Goal: Task Accomplishment & Management: Use online tool/utility

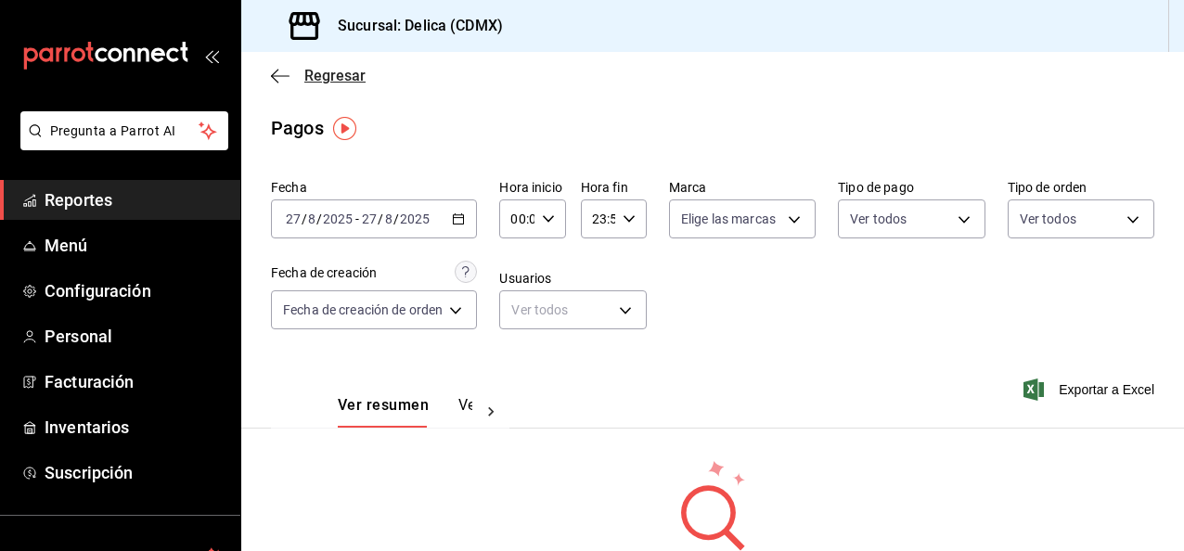
click at [297, 75] on span "Regresar" at bounding box center [318, 76] width 95 height 18
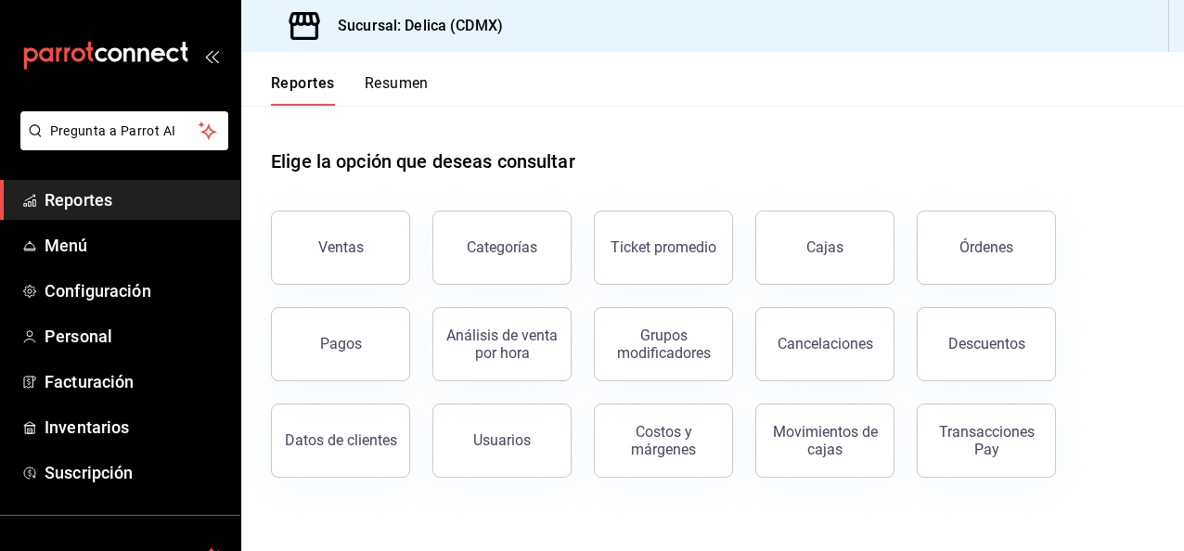
click at [402, 92] on button "Resumen" at bounding box center [397, 90] width 64 height 32
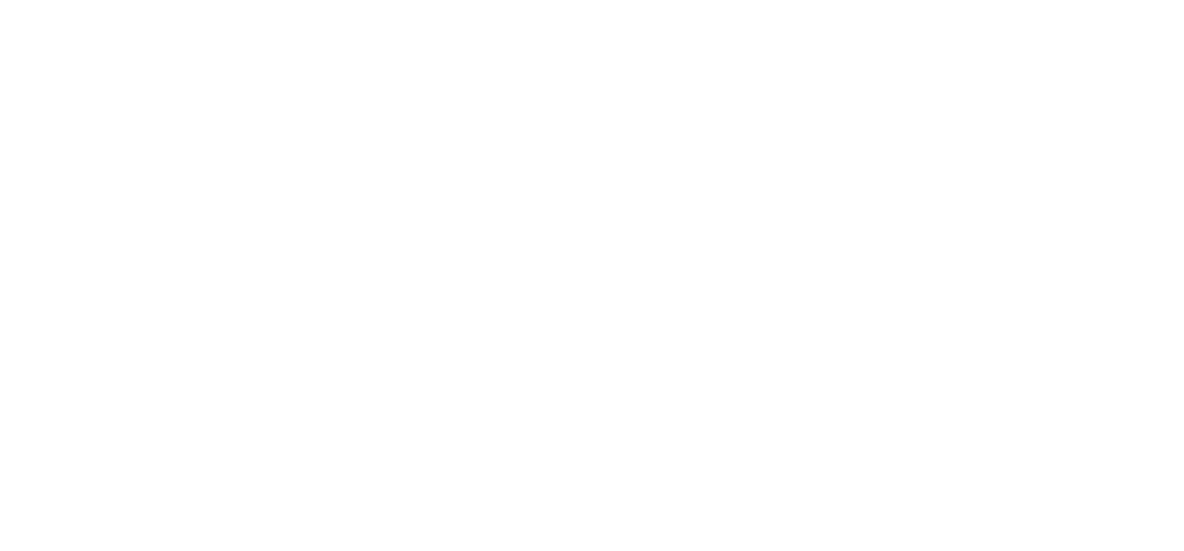
click at [0, 7] on html at bounding box center [592, 3] width 1184 height 7
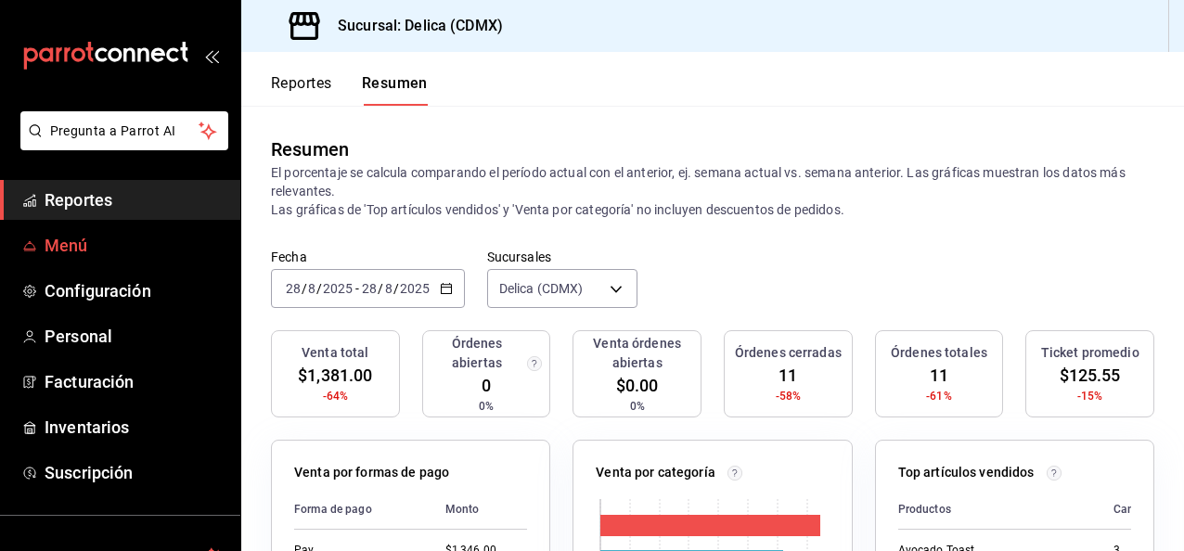
click at [94, 262] on link "Menú" at bounding box center [120, 245] width 240 height 40
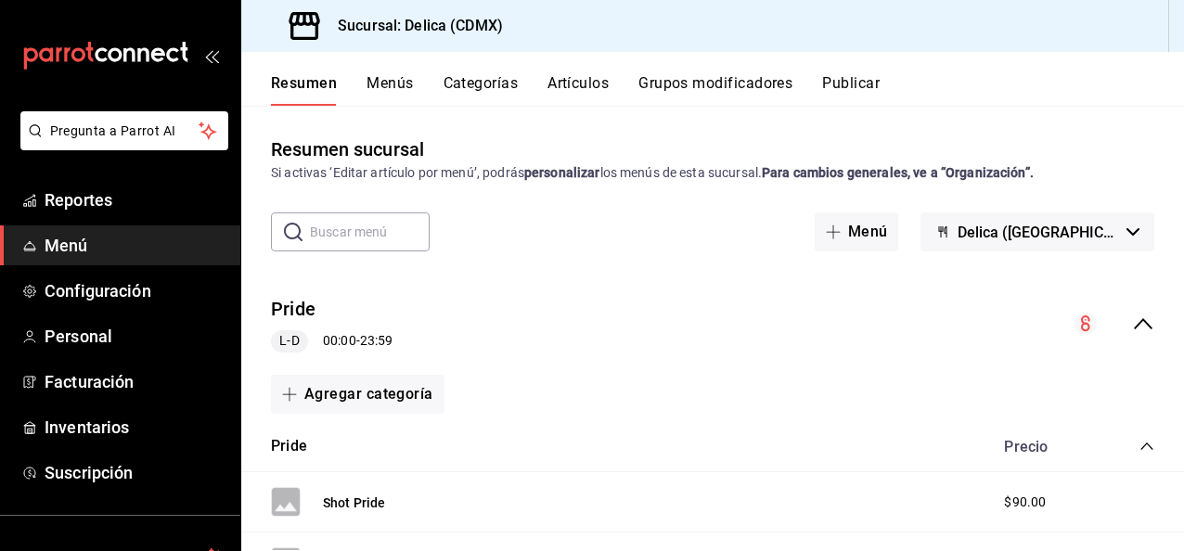
click at [589, 82] on button "Artículos" at bounding box center [577, 90] width 61 height 32
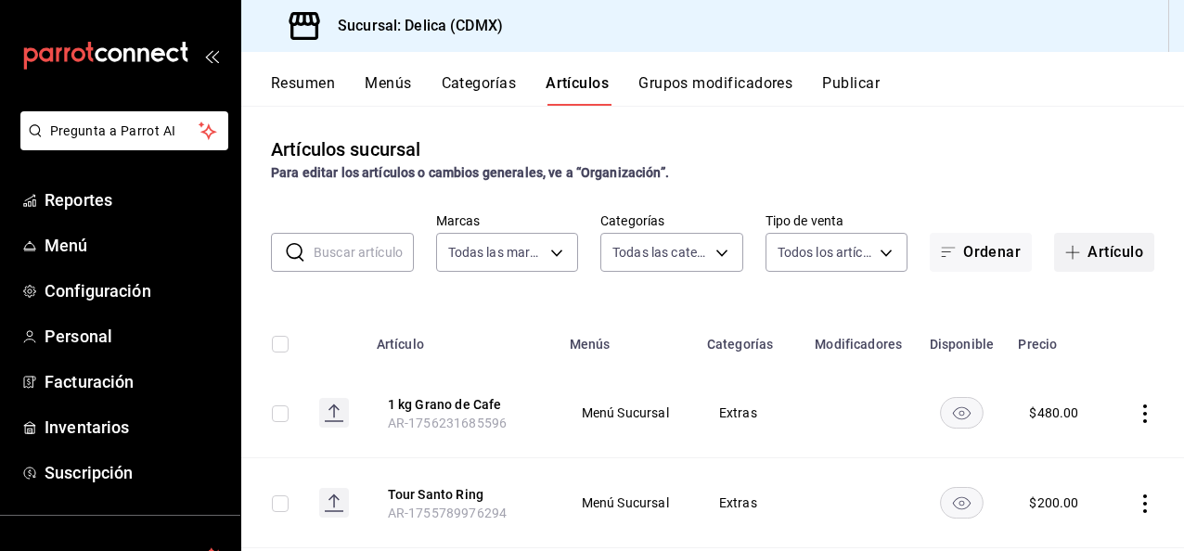
type input "7a730996-5f62-4272-afe4-36f0d9084e78"
type input "9fd7ed9b-4721-4504-949e-6387cbf2b902,e9266527-8947-4de0-9865-4c95c81f8bdd,c80bb…"
click at [1110, 249] on button "Artículo" at bounding box center [1104, 252] width 100 height 39
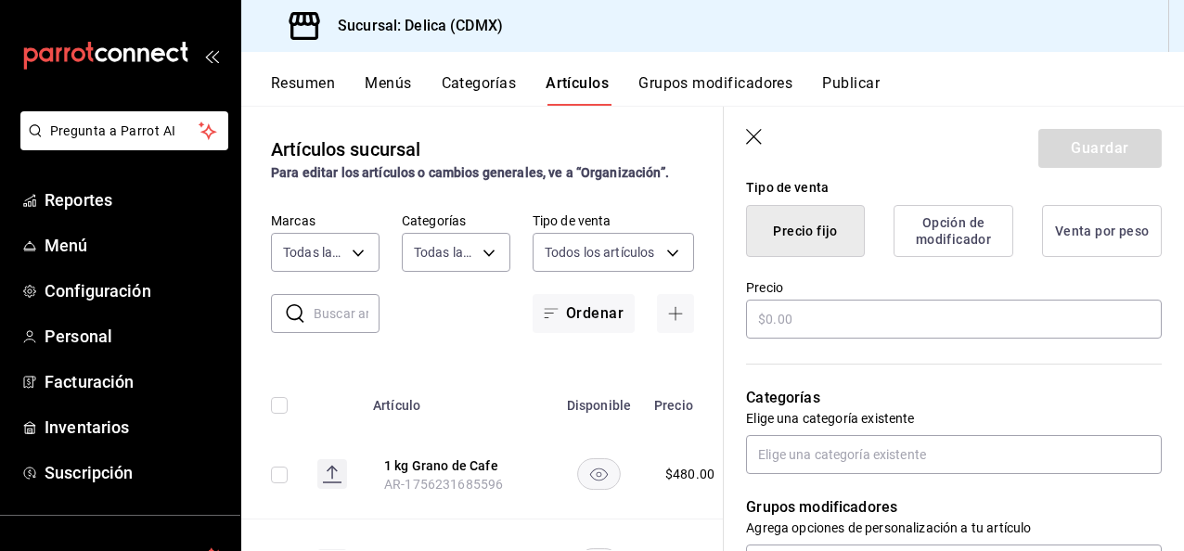
scroll to position [494, 0]
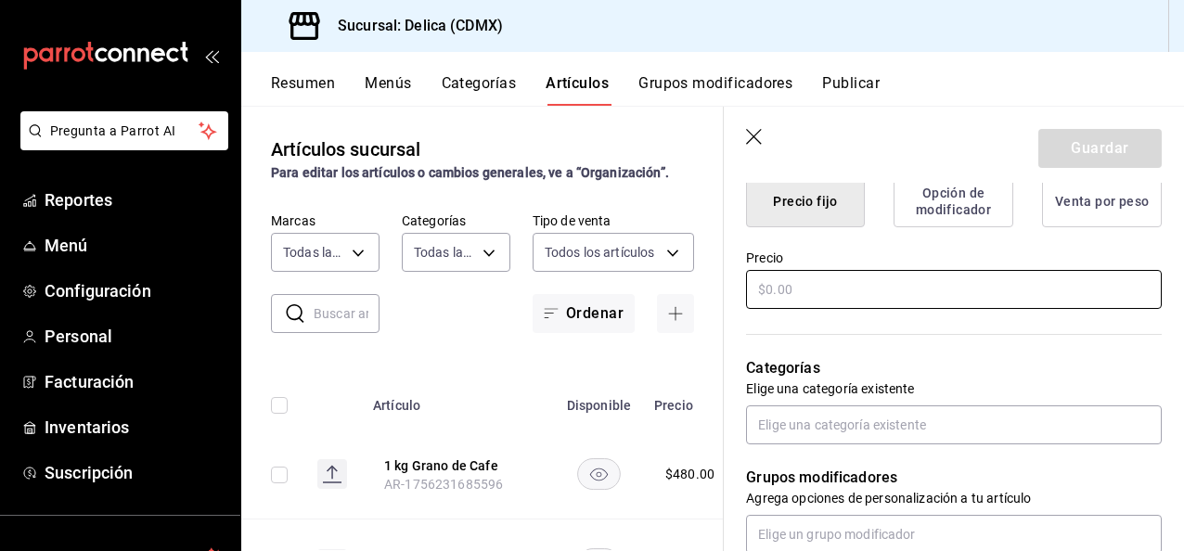
type input "Cafe-Jugo"
click at [937, 276] on input "text" at bounding box center [954, 289] width 416 height 39
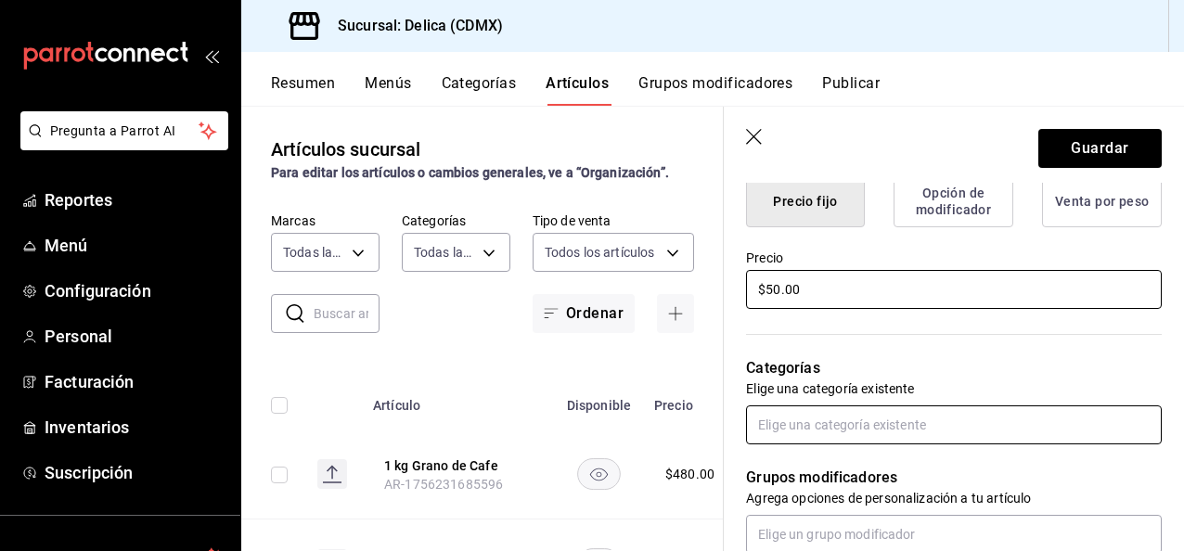
type input "$50.00"
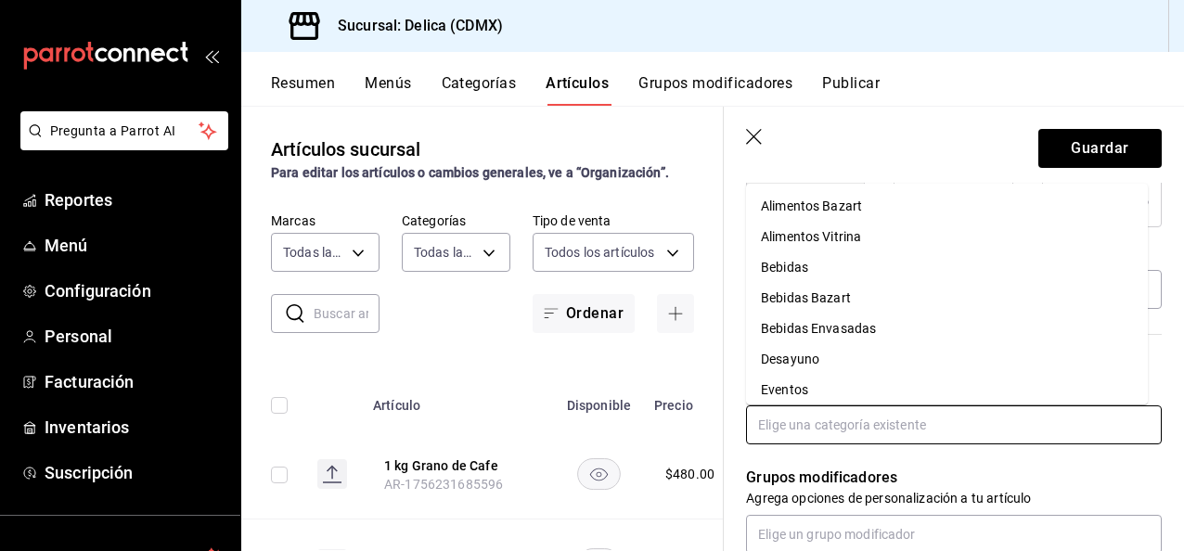
click at [1008, 433] on input "text" at bounding box center [954, 424] width 416 height 39
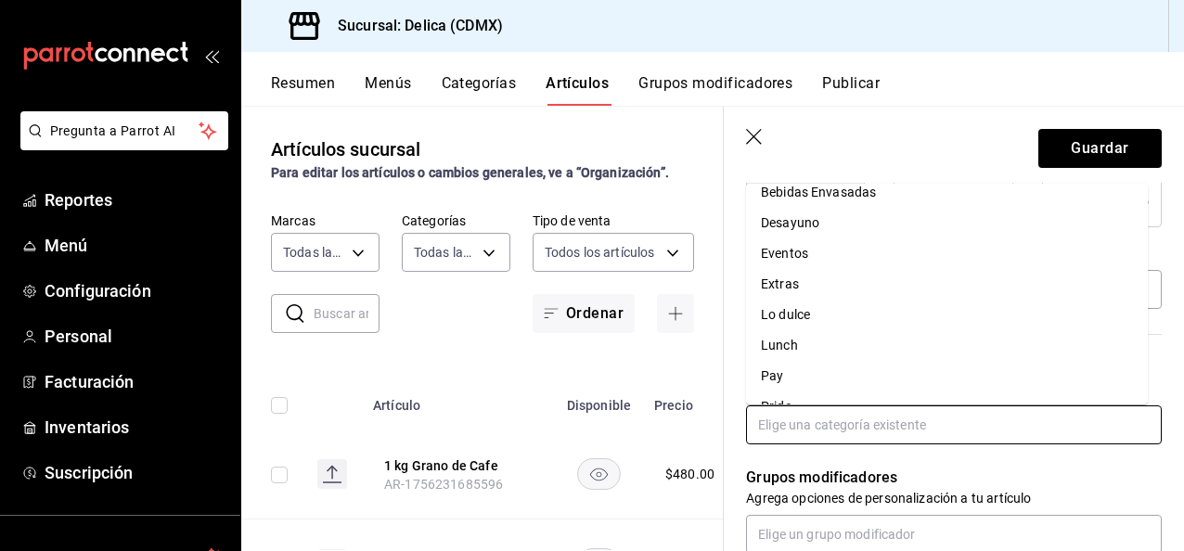
scroll to position [161, 0]
click at [919, 382] on li "Pride" at bounding box center [947, 381] width 402 height 31
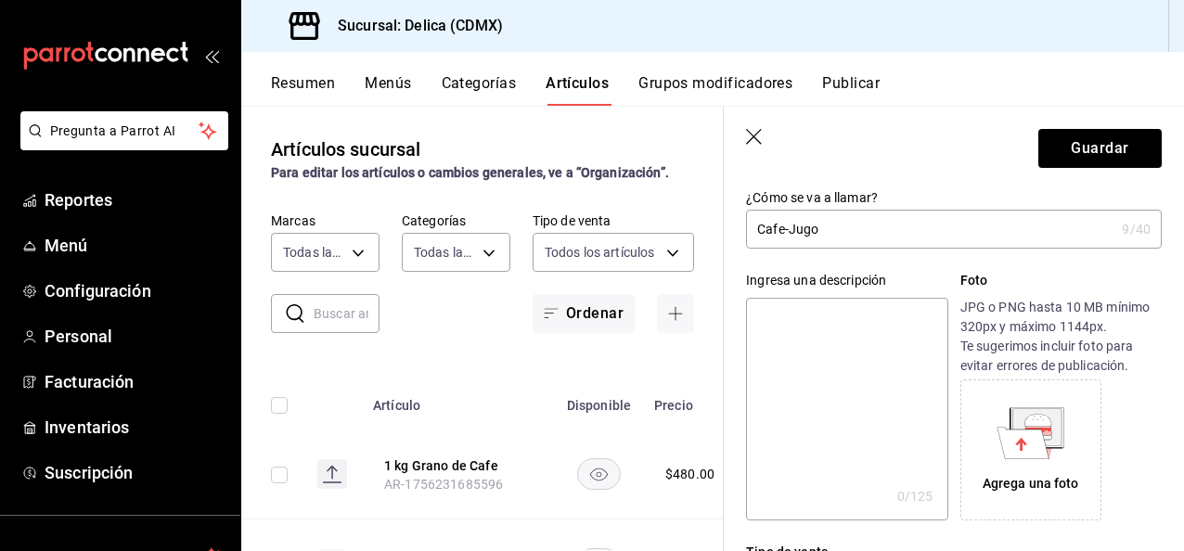
scroll to position [0, 0]
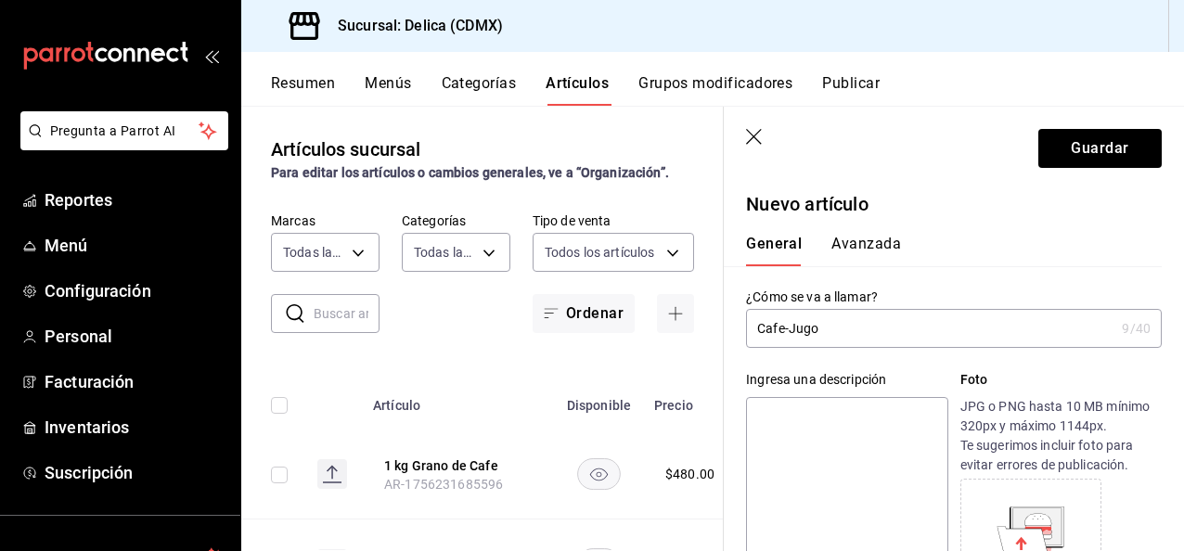
click at [879, 233] on div "General [PERSON_NAME]" at bounding box center [943, 242] width 438 height 48
click at [886, 251] on button "Avanzada" at bounding box center [866, 251] width 70 height 32
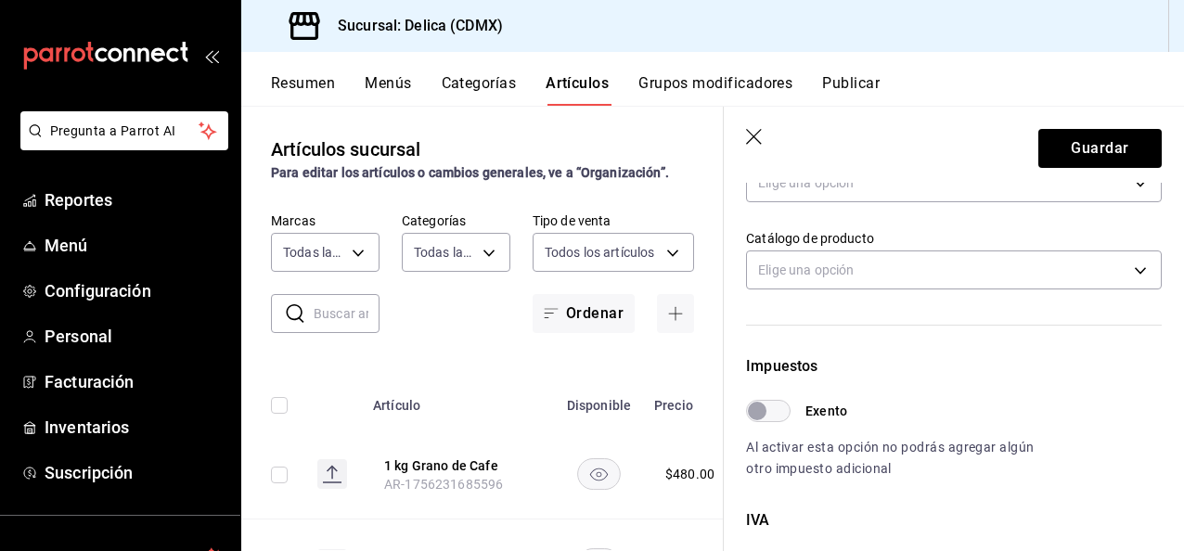
scroll to position [393, 0]
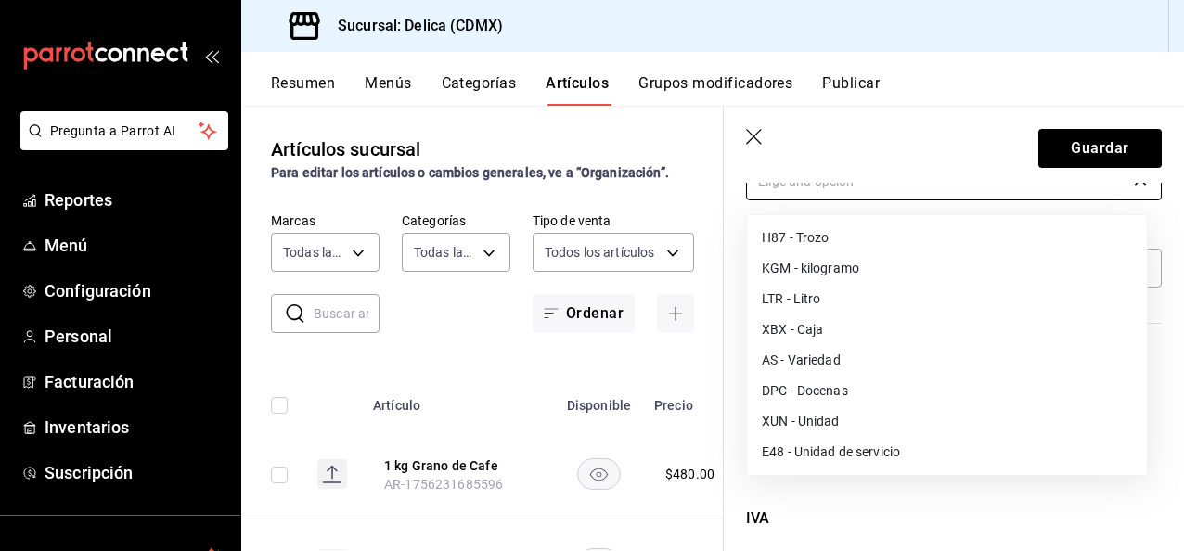
click at [945, 189] on body "Pregunta a Parrot AI Reportes Menú Configuración Personal Facturación Inventari…" at bounding box center [592, 275] width 1184 height 551
click at [976, 456] on li "E48 - Unidad de servicio" at bounding box center [947, 452] width 400 height 31
type input "E48"
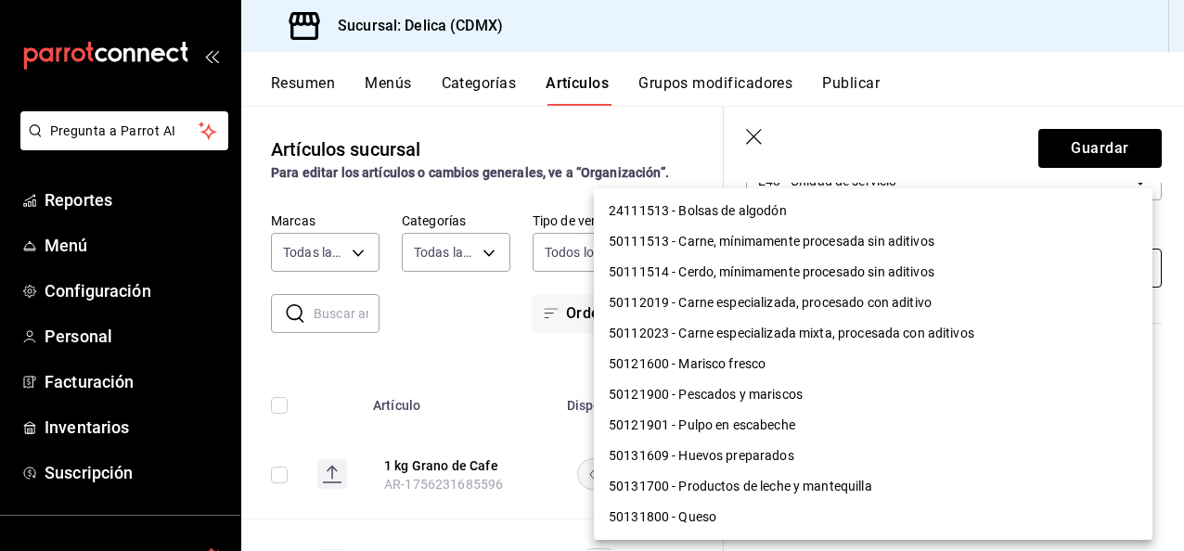
click at [824, 276] on body "Pregunta a Parrot AI Reportes Menú Configuración Personal Facturación Inventari…" at bounding box center [592, 275] width 1184 height 551
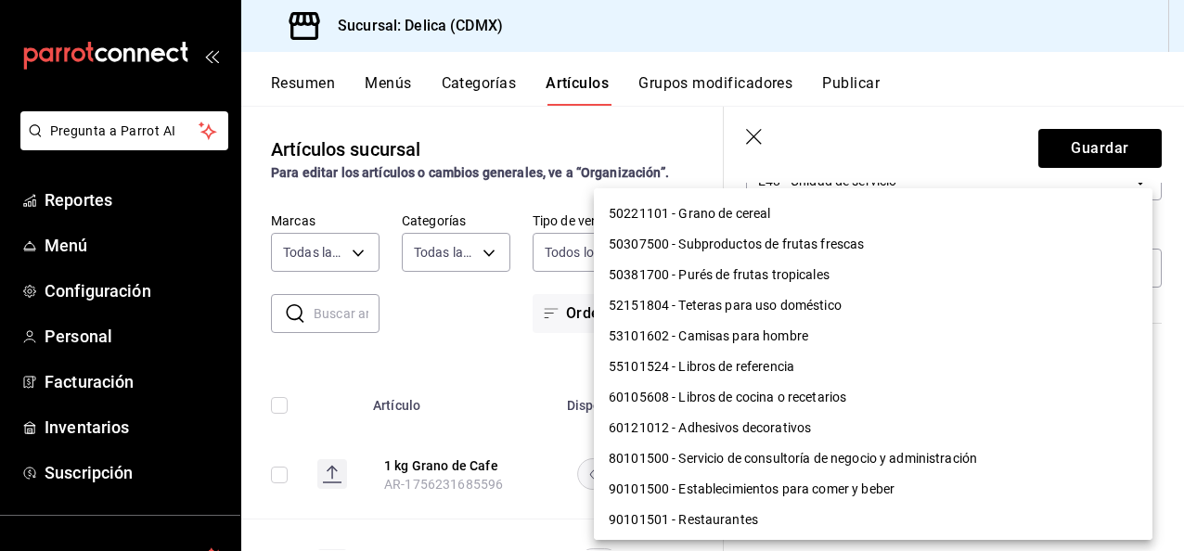
scroll to position [1592, 0]
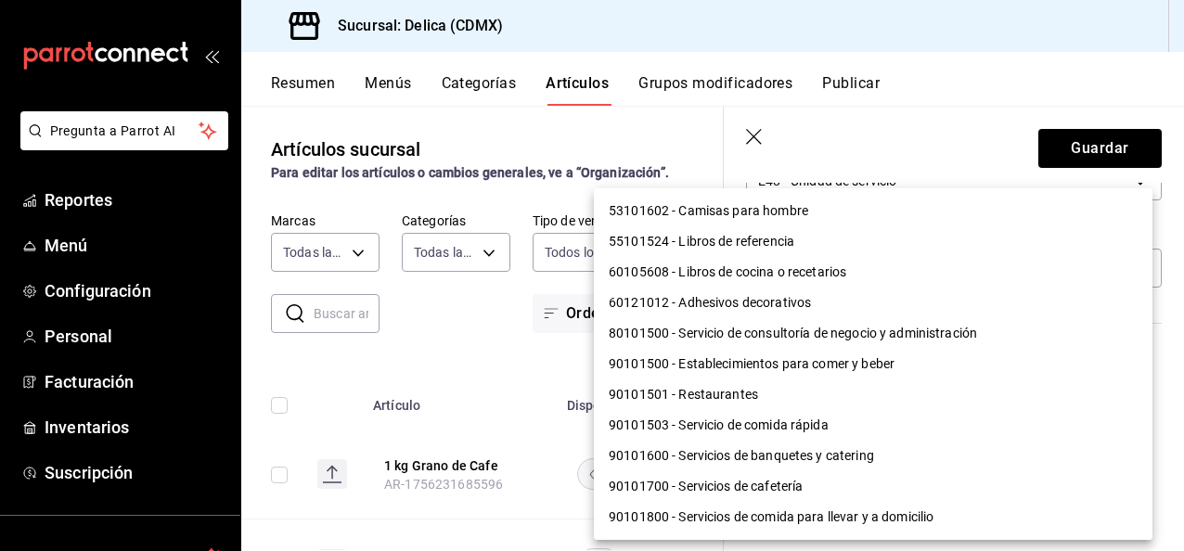
click at [839, 449] on li "90101600 - Servicios de banquetes y catering" at bounding box center [873, 456] width 559 height 31
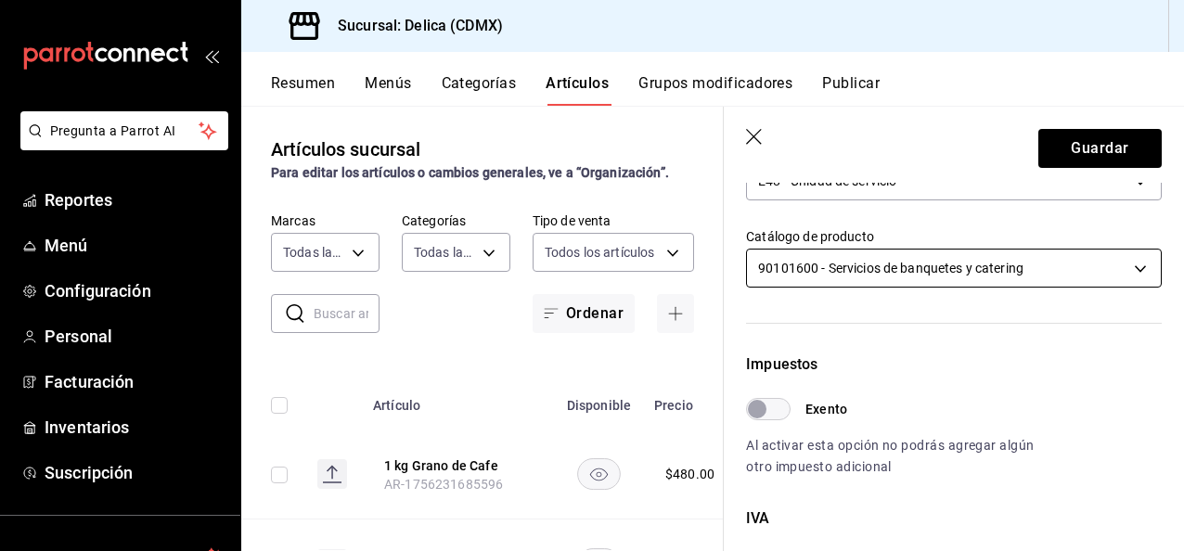
click at [1081, 253] on body "Pregunta a Parrot AI Reportes Menú Configuración Personal Facturación Inventari…" at bounding box center [592, 275] width 1184 height 551
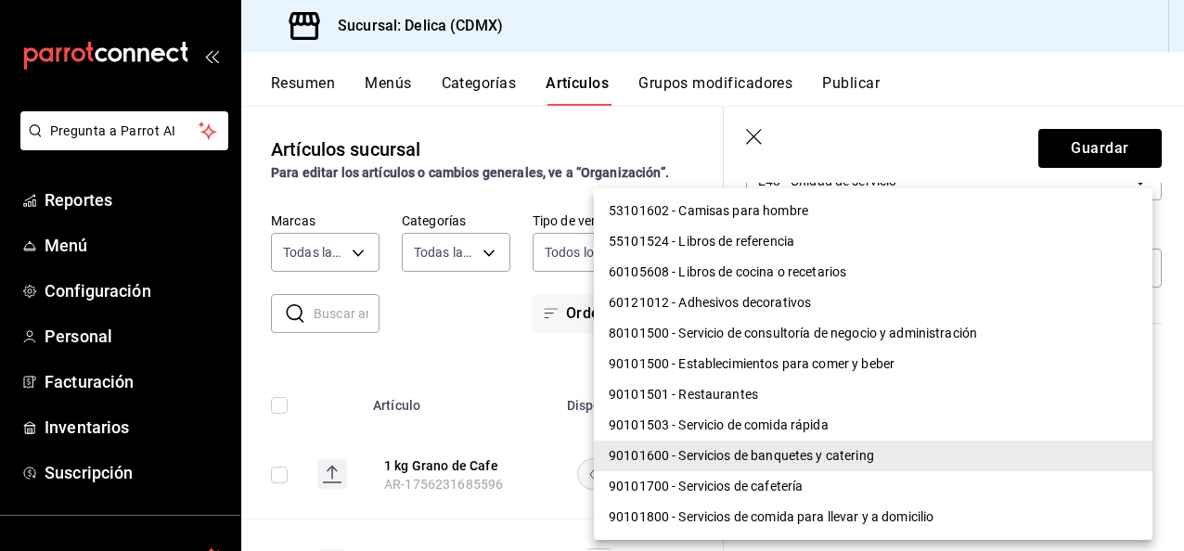
click at [920, 434] on li "90101503 - Servicio de comida rápida" at bounding box center [873, 425] width 559 height 31
type input "90101503"
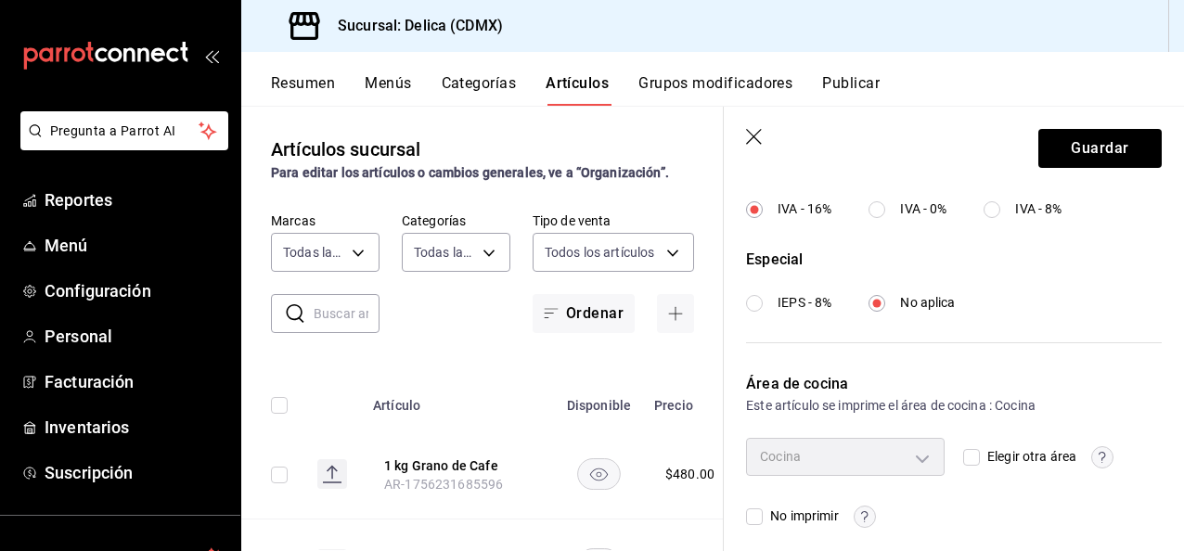
scroll to position [705, 0]
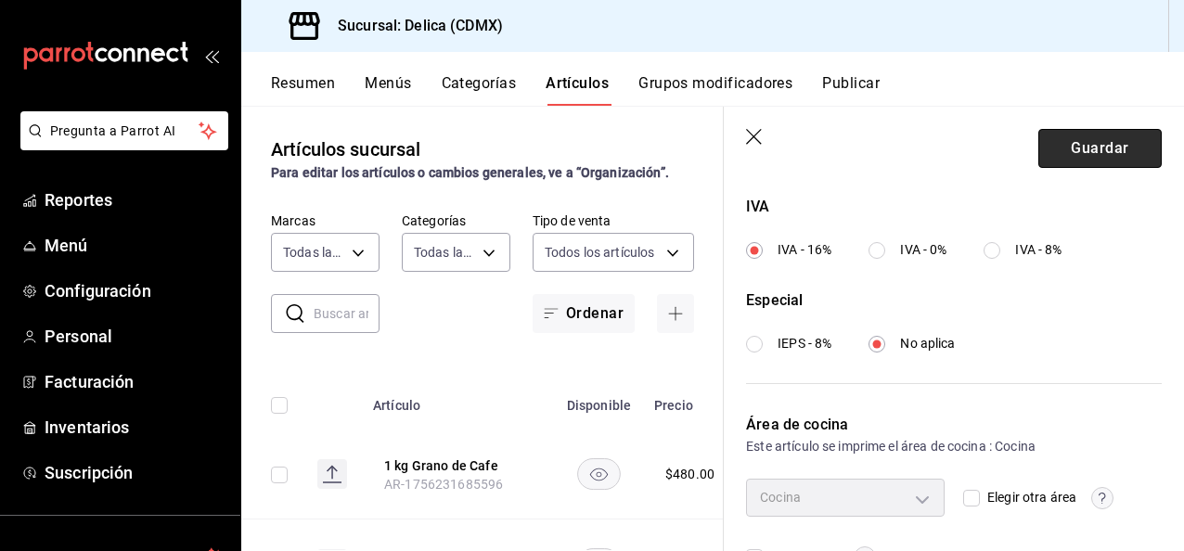
click at [1089, 151] on button "Guardar" at bounding box center [1099, 148] width 123 height 39
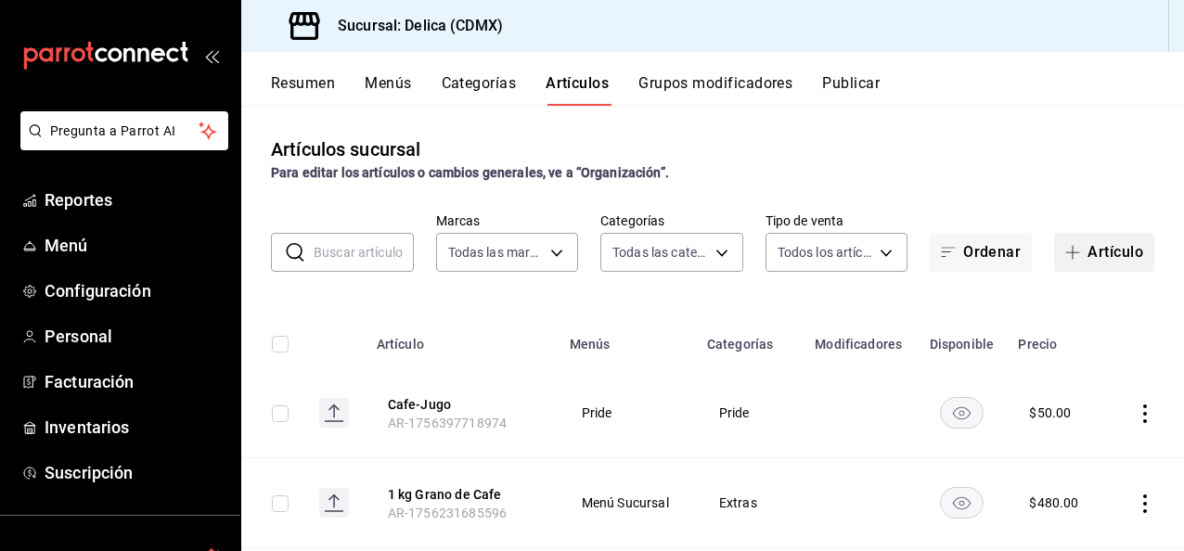
click at [1078, 244] on button "Artículo" at bounding box center [1104, 252] width 100 height 39
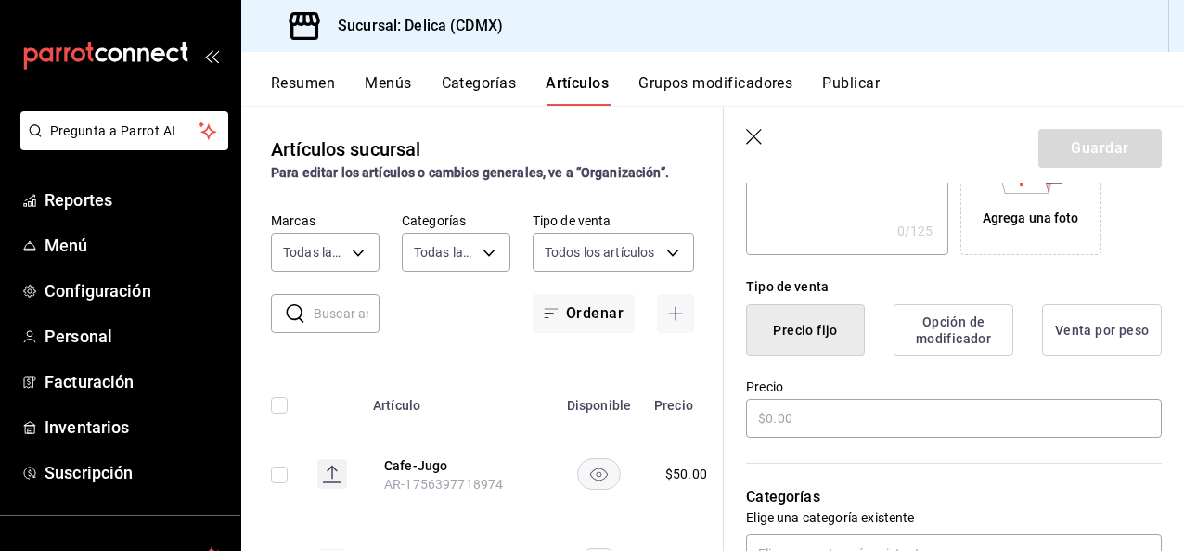
scroll to position [366, 0]
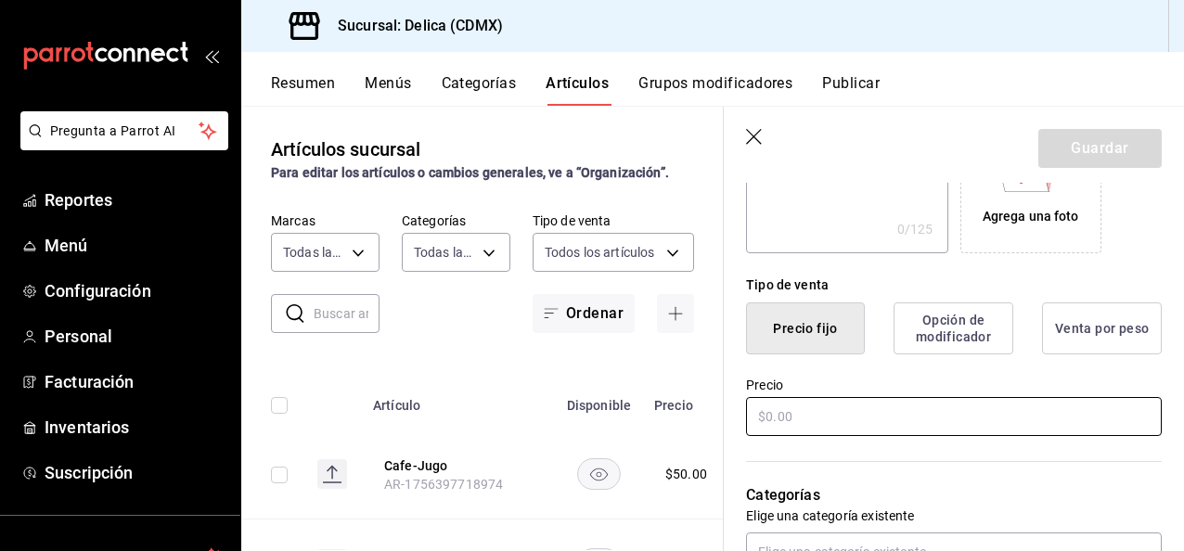
type input "Bowl de granola"
click at [937, 417] on input "text" at bounding box center [954, 416] width 416 height 39
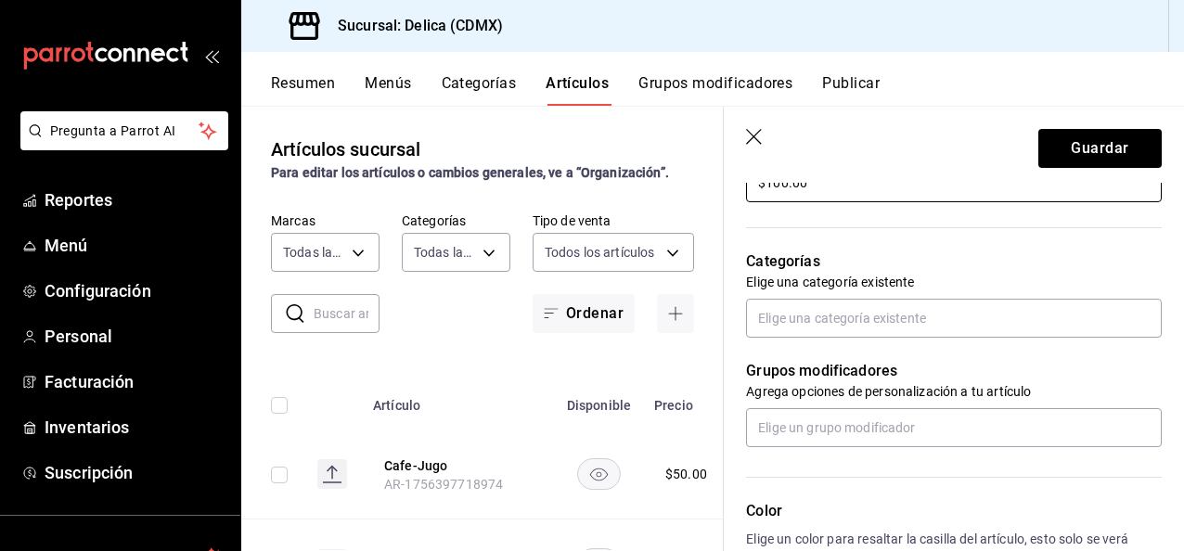
scroll to position [617, 0]
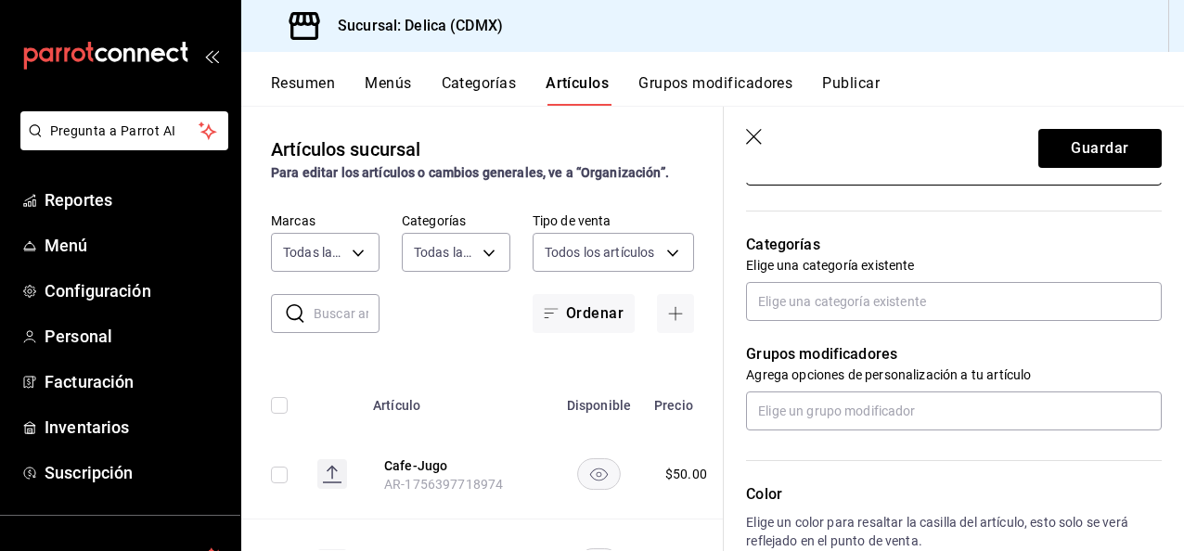
type input "$100.00"
click at [978, 330] on div "Grupos modificadores Agrega opciones de personalización a tu artículo" at bounding box center [943, 375] width 438 height 109
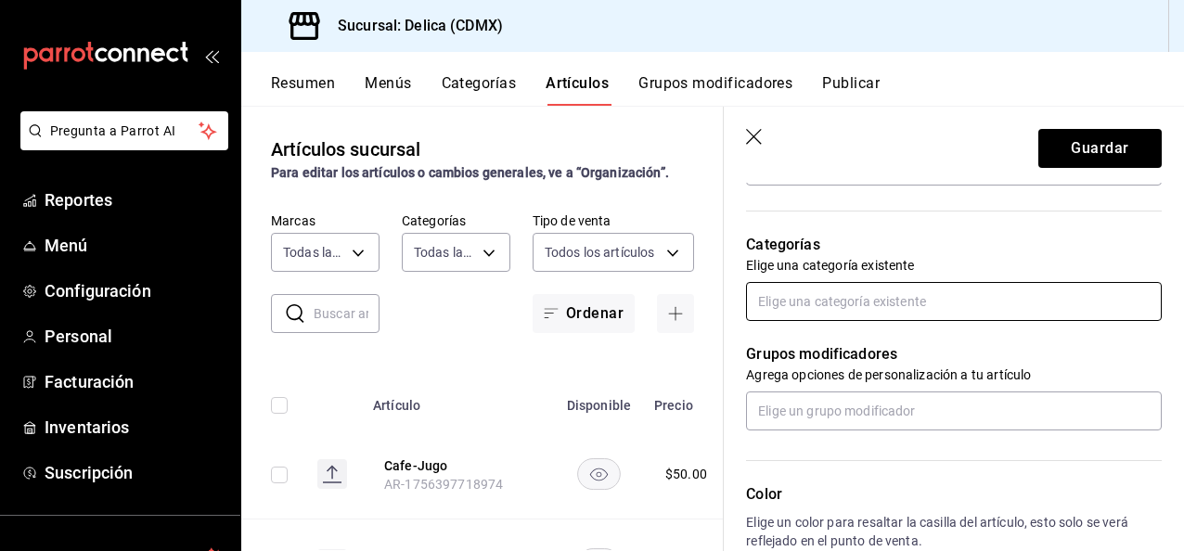
click at [960, 300] on input "text" at bounding box center [954, 301] width 416 height 39
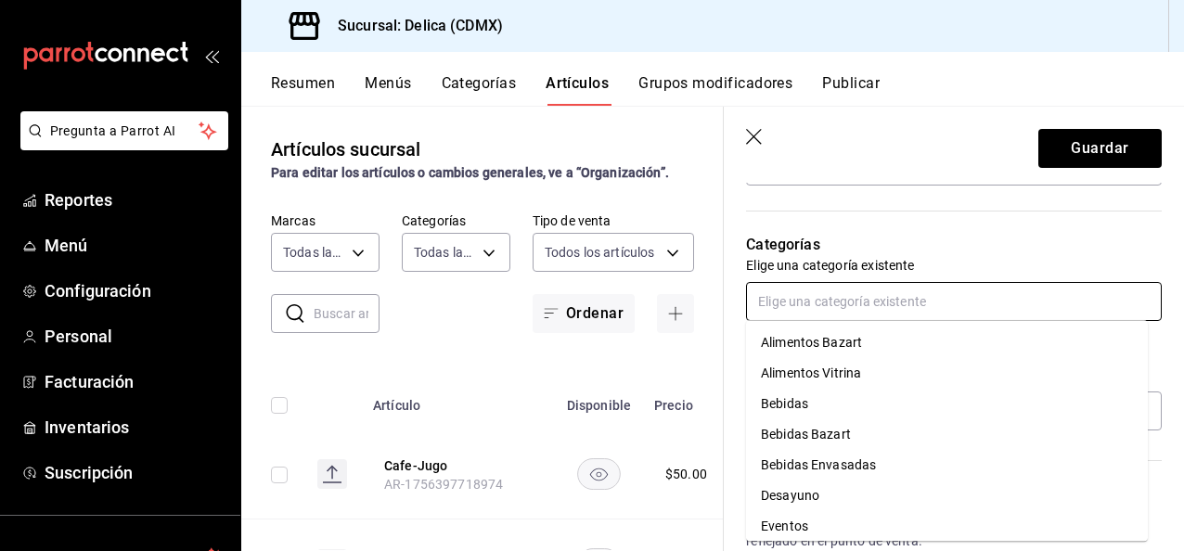
scroll to position [161, 0]
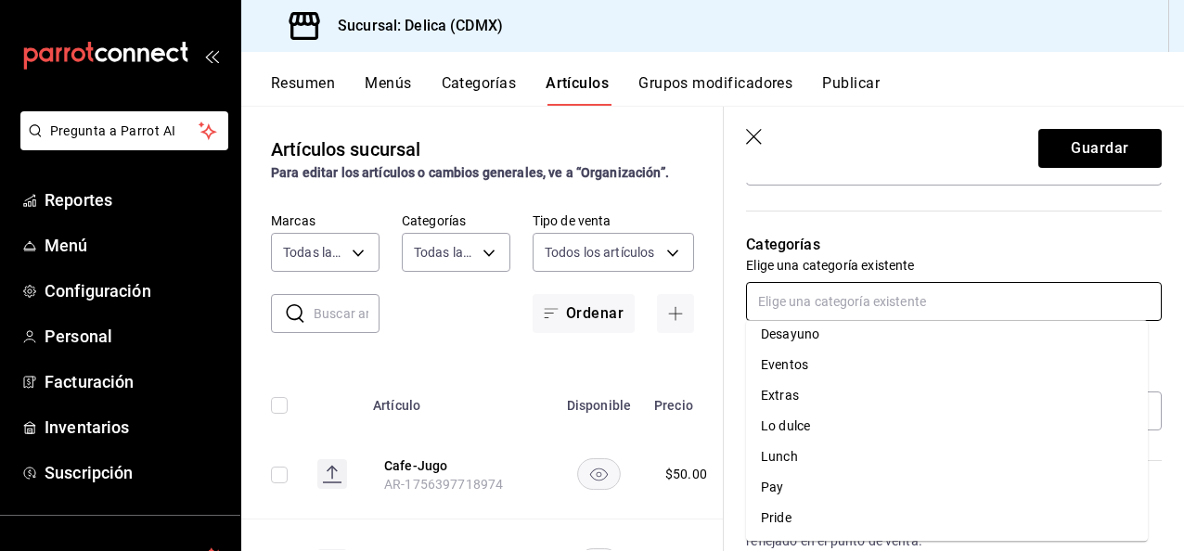
click at [1000, 519] on li "Pride" at bounding box center [947, 518] width 402 height 31
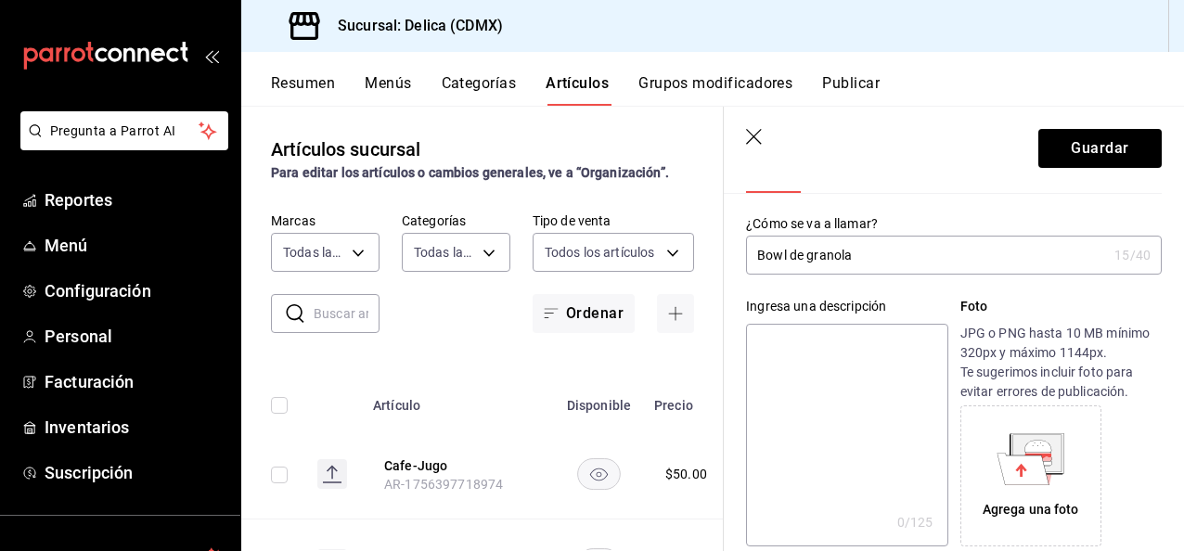
scroll to position [0, 0]
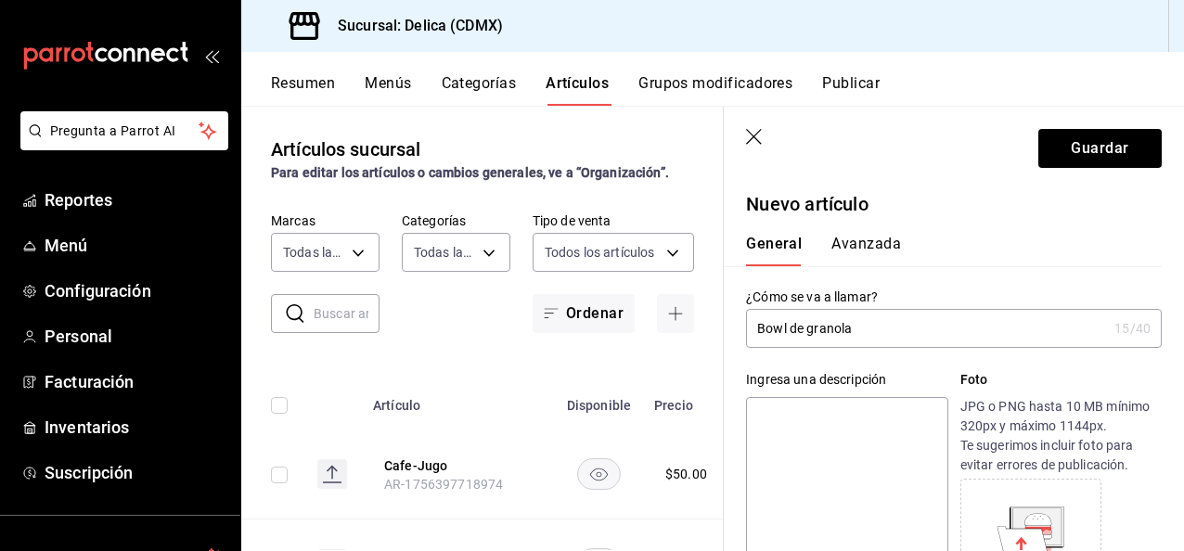
click at [894, 245] on button "Avanzada" at bounding box center [866, 251] width 70 height 32
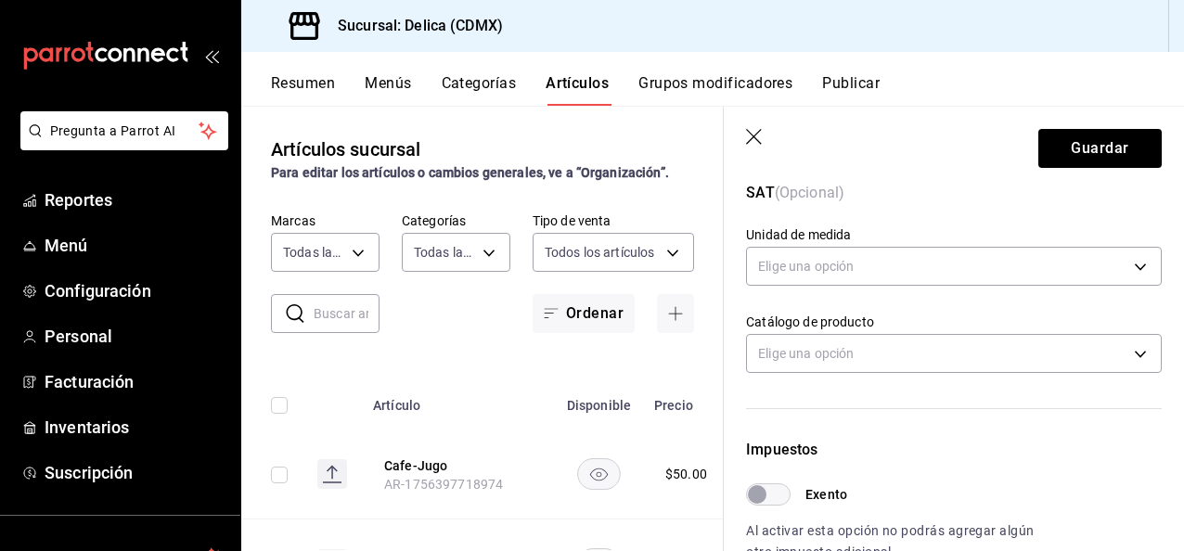
scroll to position [319, 0]
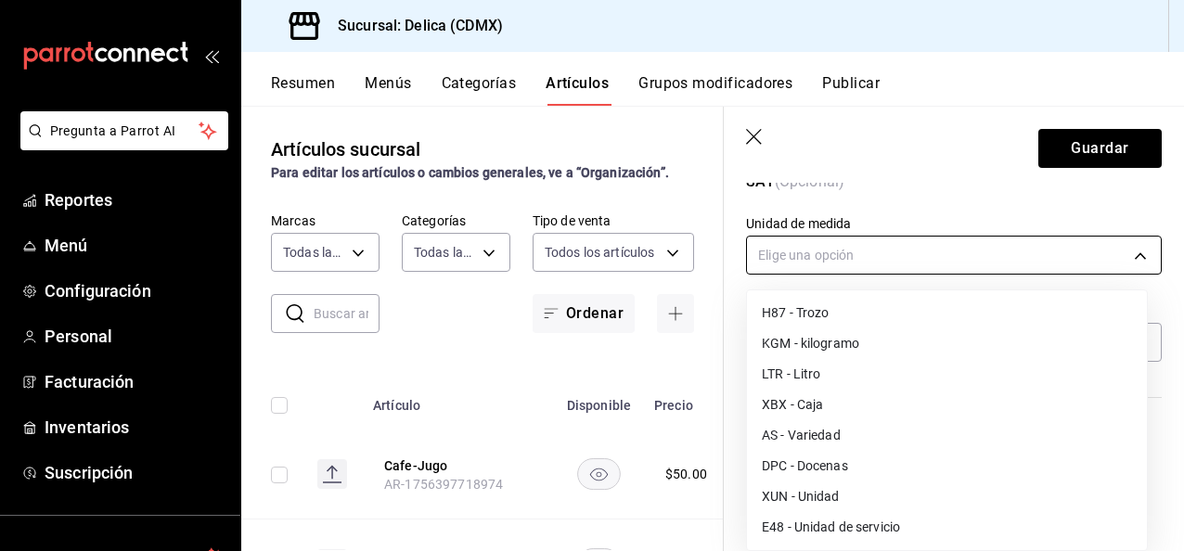
click at [996, 264] on body "Pregunta a Parrot AI Reportes Menú Configuración Personal Facturación Inventari…" at bounding box center [592, 275] width 1184 height 551
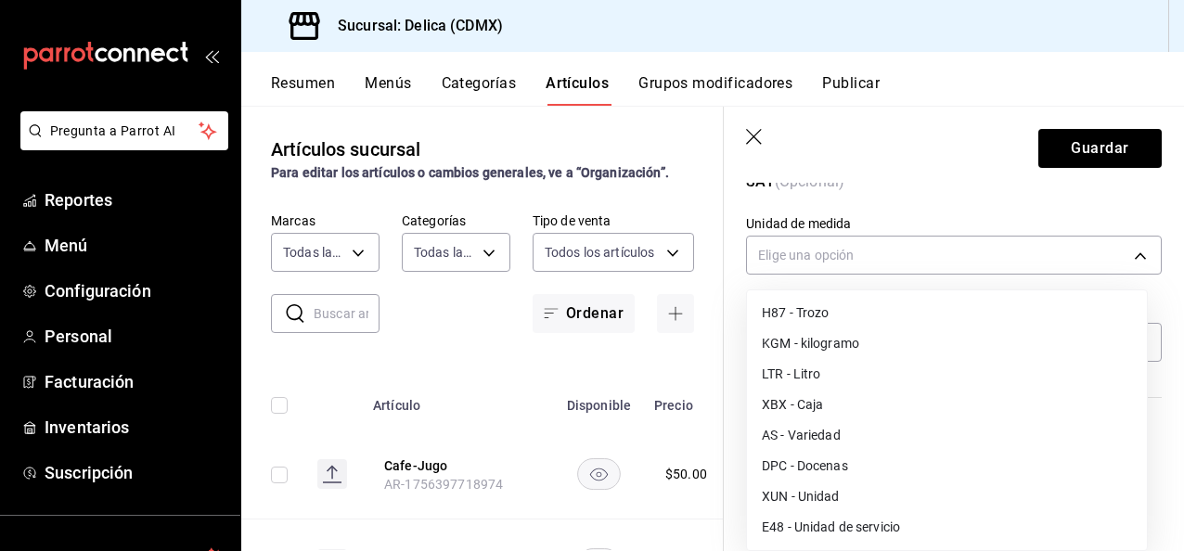
click at [1011, 518] on li "E48 - Unidad de servicio" at bounding box center [947, 527] width 400 height 31
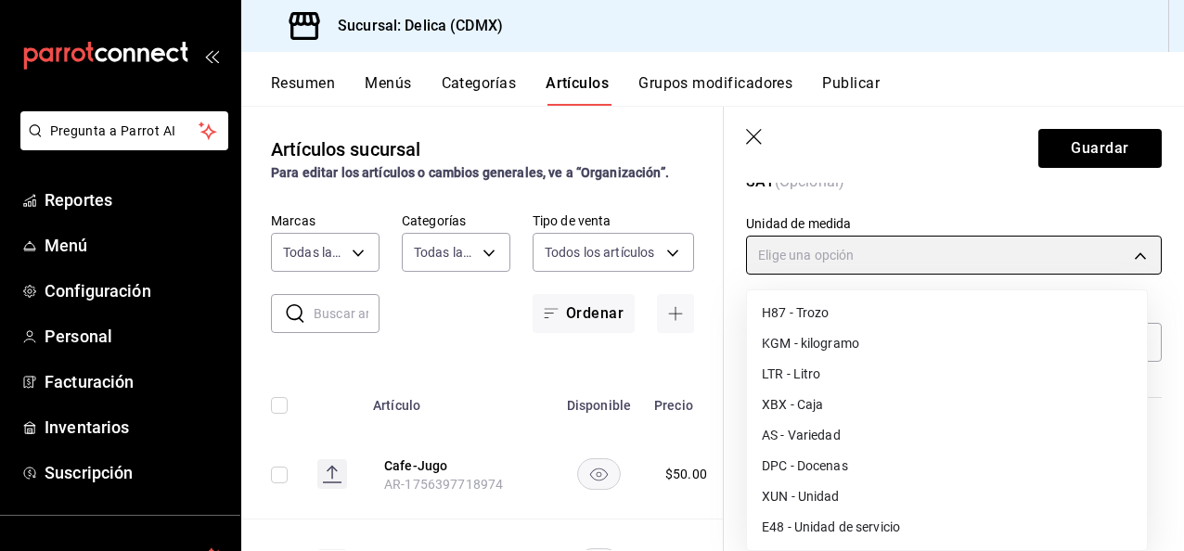
type input "E48"
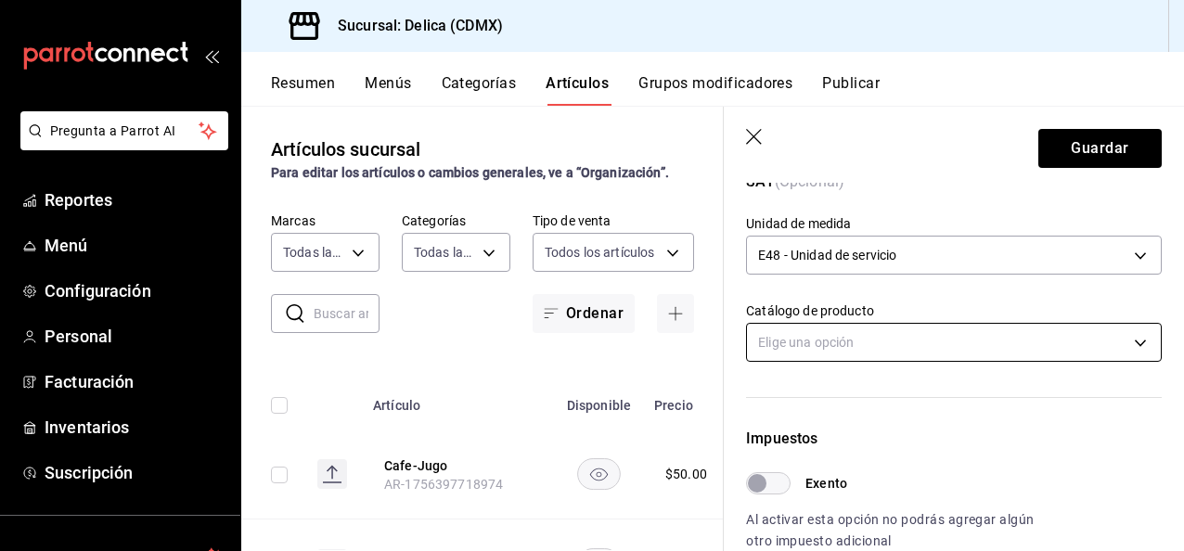
click at [924, 341] on body "Pregunta a Parrot AI Reportes Menú Configuración Personal Facturación Inventari…" at bounding box center [592, 275] width 1184 height 551
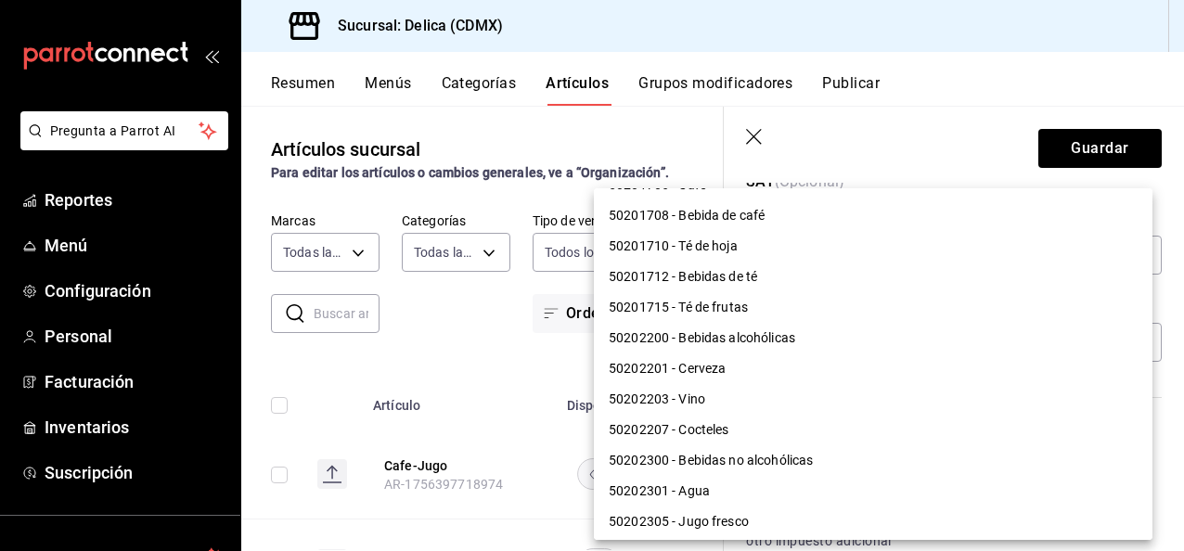
scroll to position [1592, 0]
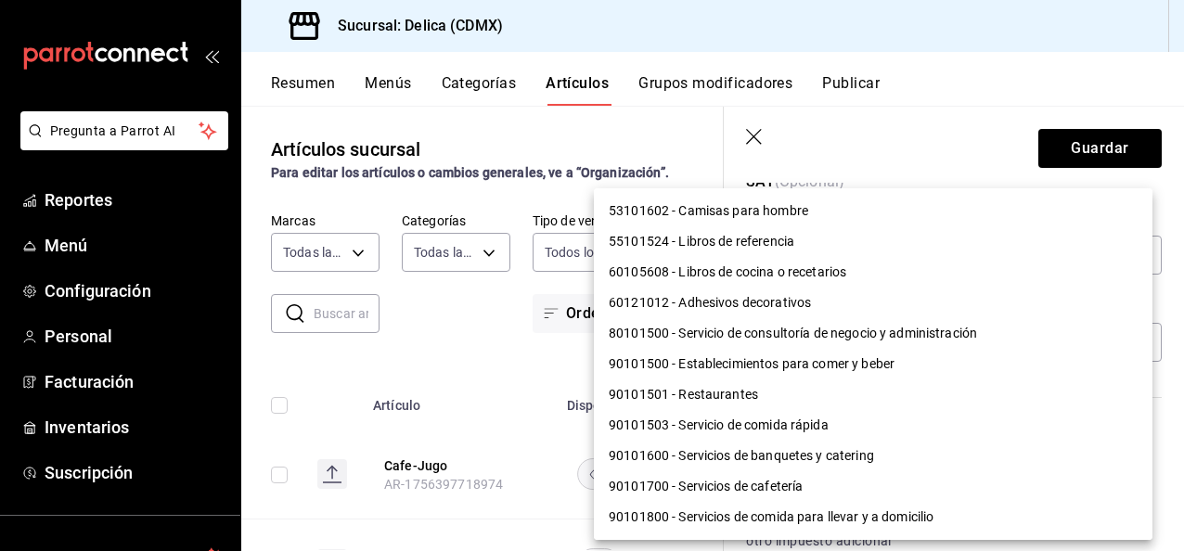
click at [945, 425] on li "90101503 - Servicio de comida rápida" at bounding box center [873, 425] width 559 height 31
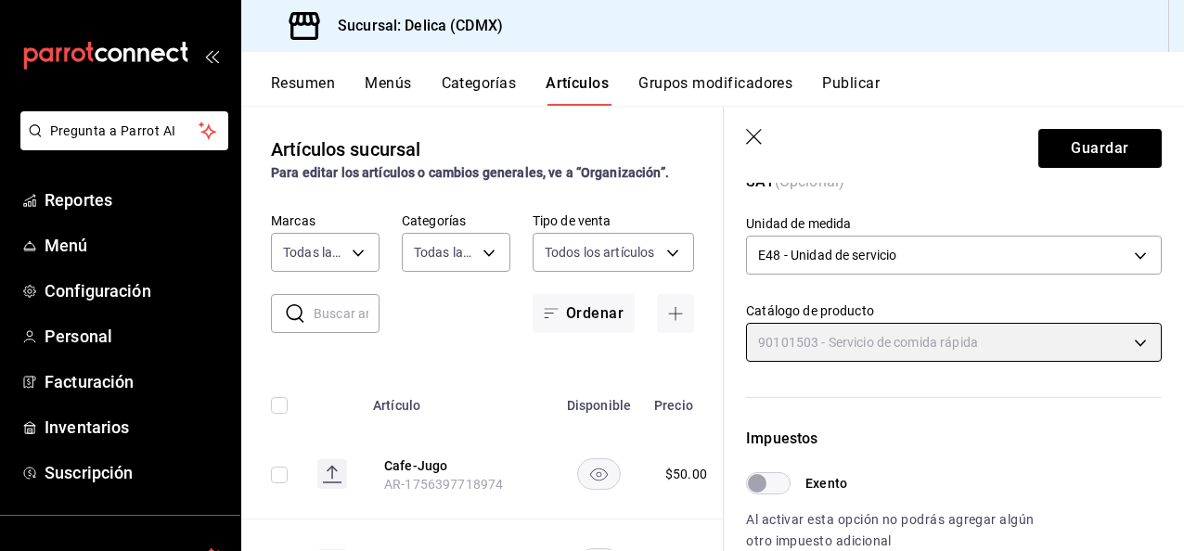
type input "90101503"
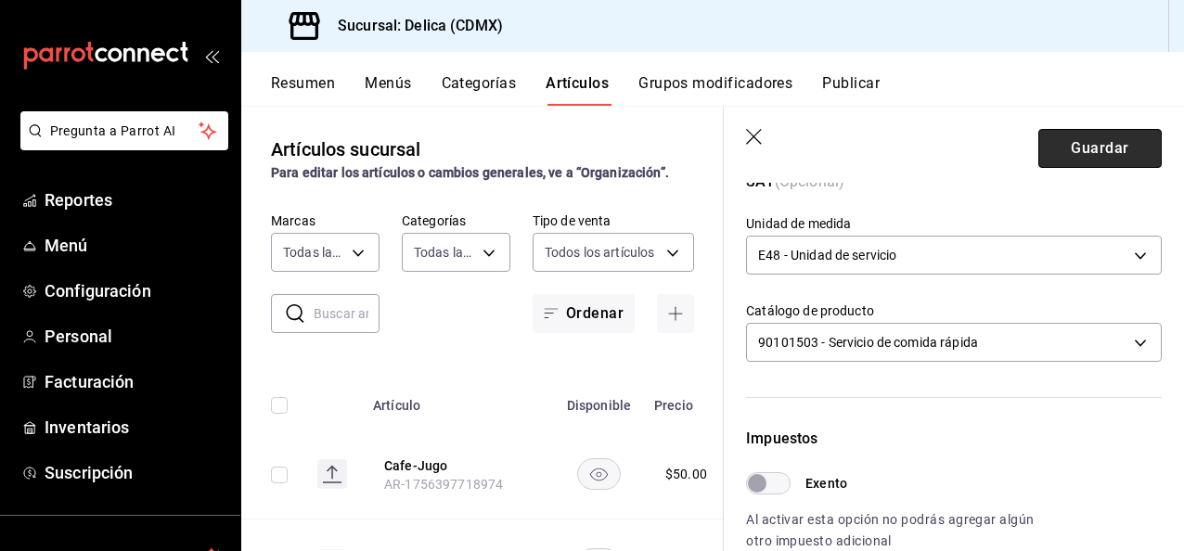
click at [1112, 155] on button "Guardar" at bounding box center [1099, 148] width 123 height 39
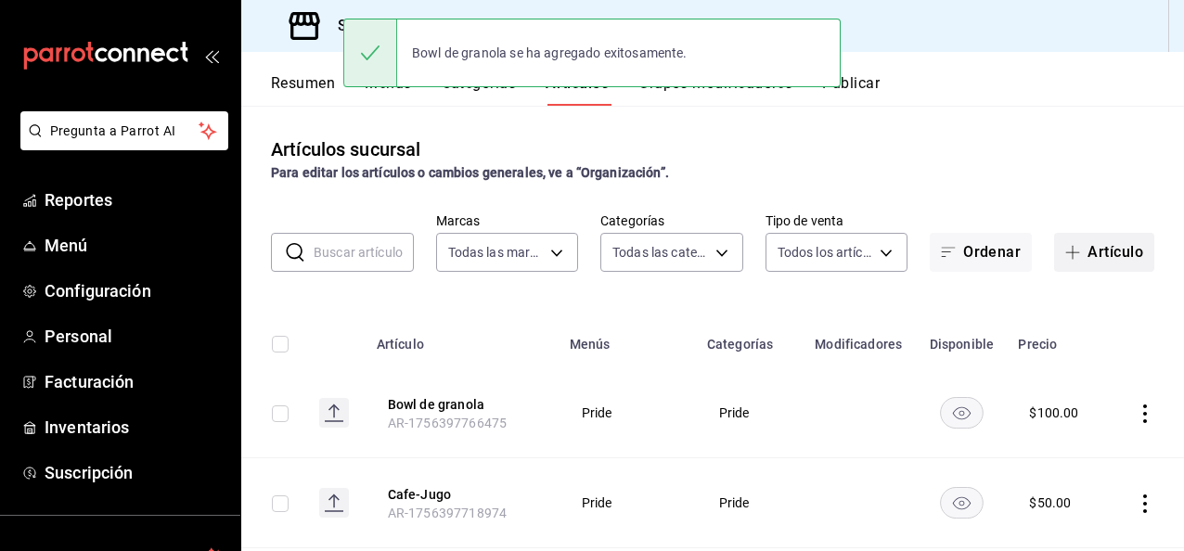
click at [1094, 258] on button "Artículo" at bounding box center [1104, 252] width 100 height 39
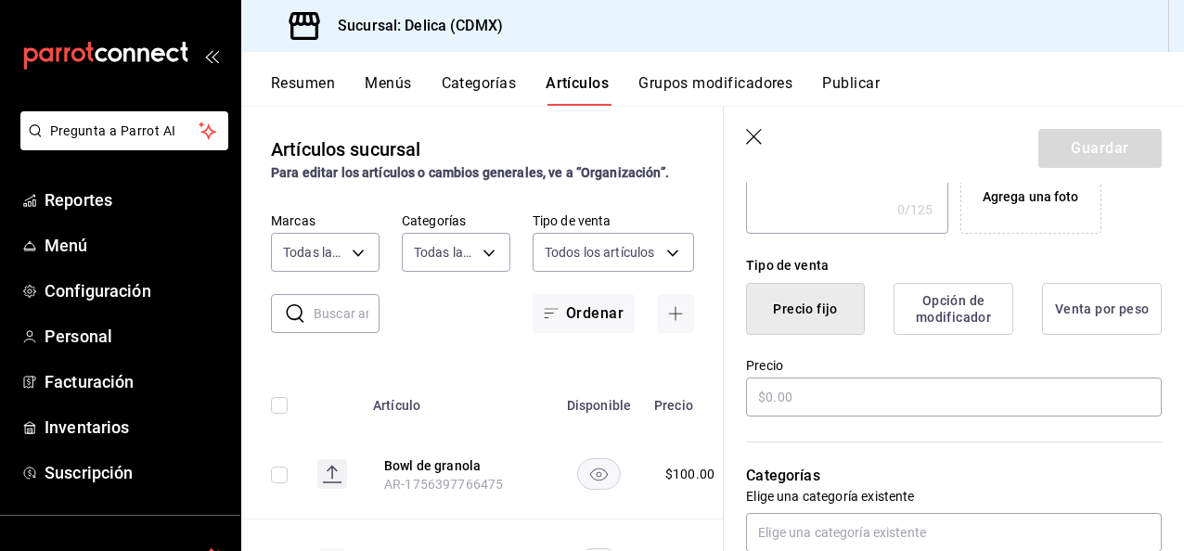
scroll to position [442, 0]
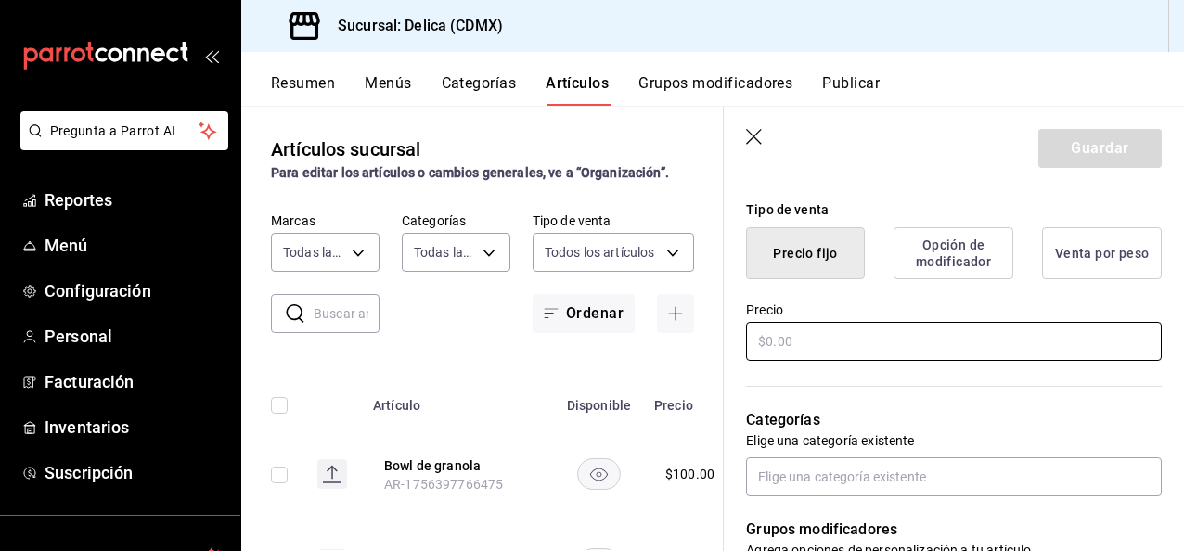
type input "Fuerte"
click at [979, 340] on input "text" at bounding box center [954, 341] width 416 height 39
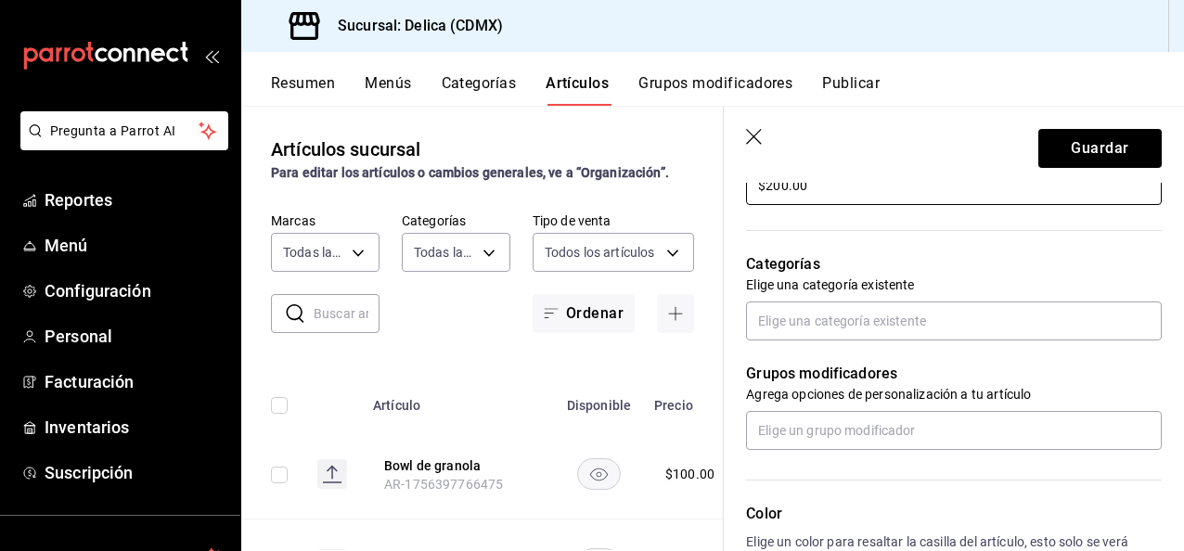
scroll to position [607, 0]
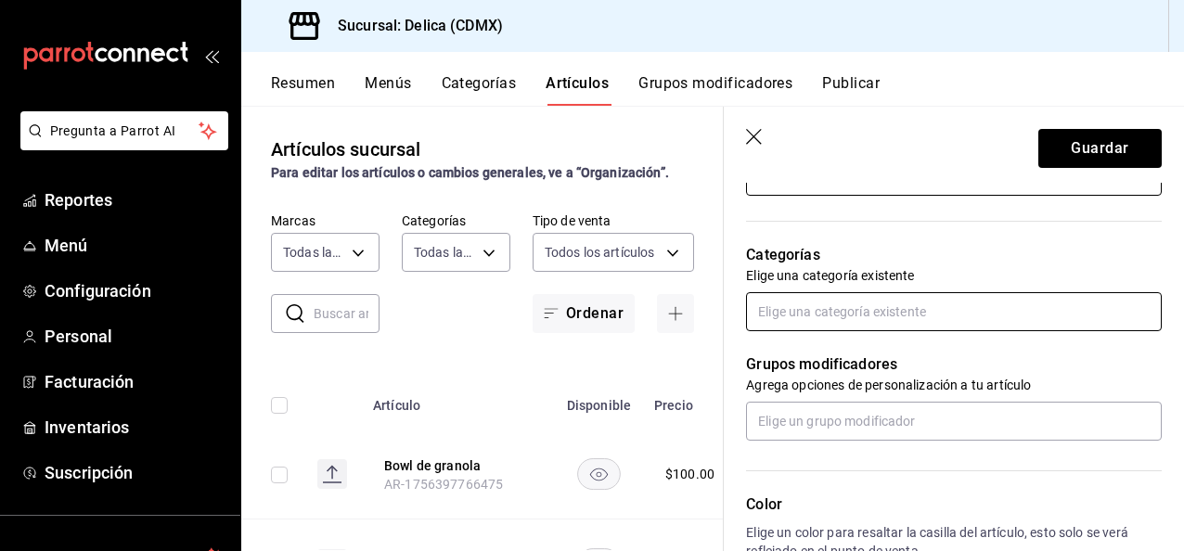
type input "$200.00"
click at [1062, 316] on input "text" at bounding box center [954, 311] width 416 height 39
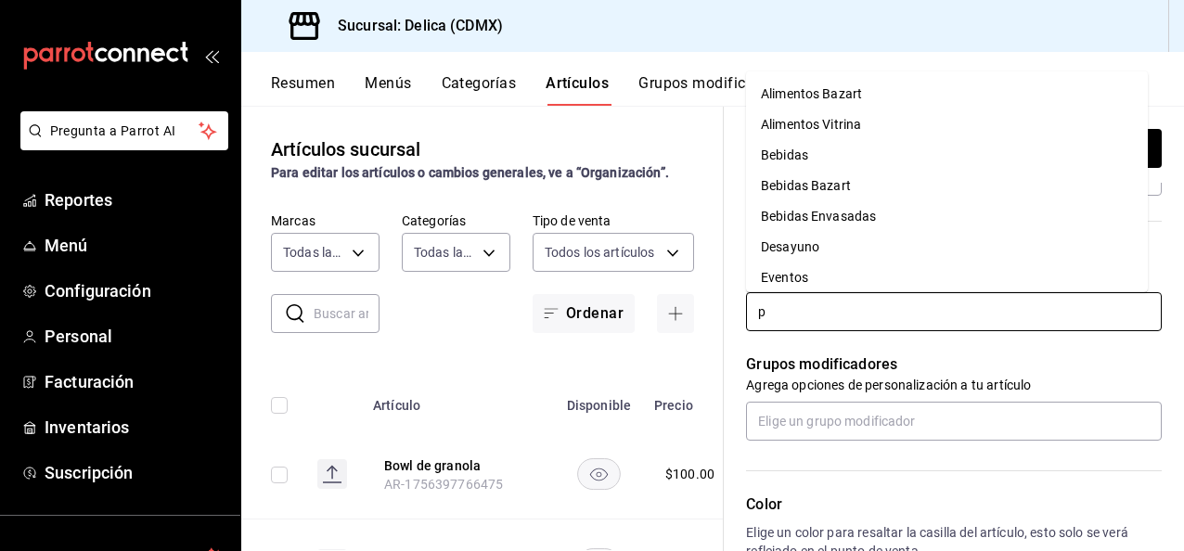
type input "pr"
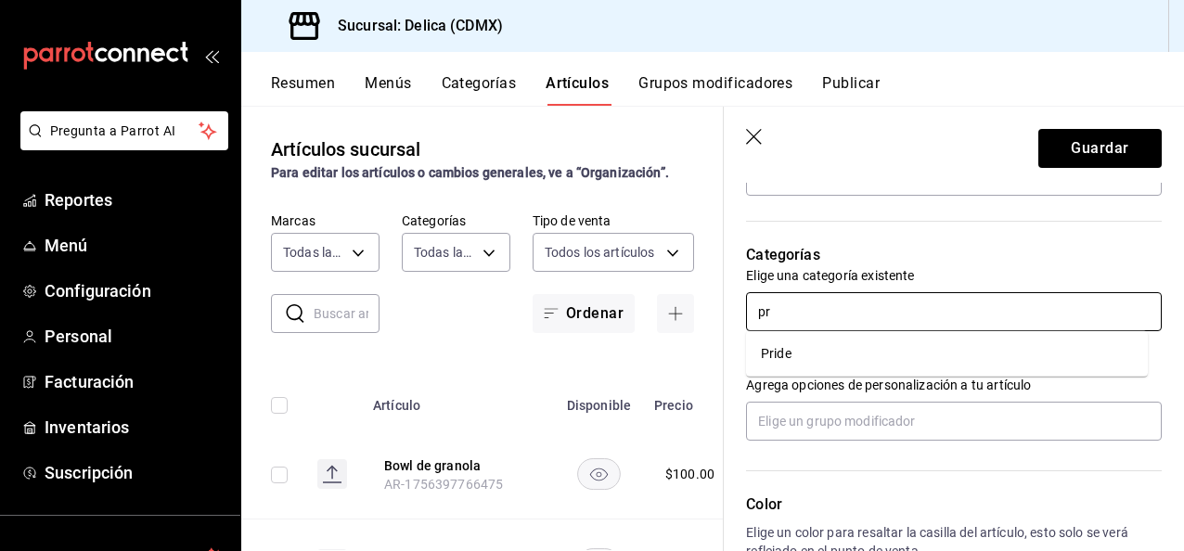
click at [1055, 351] on li "Pride" at bounding box center [947, 354] width 402 height 31
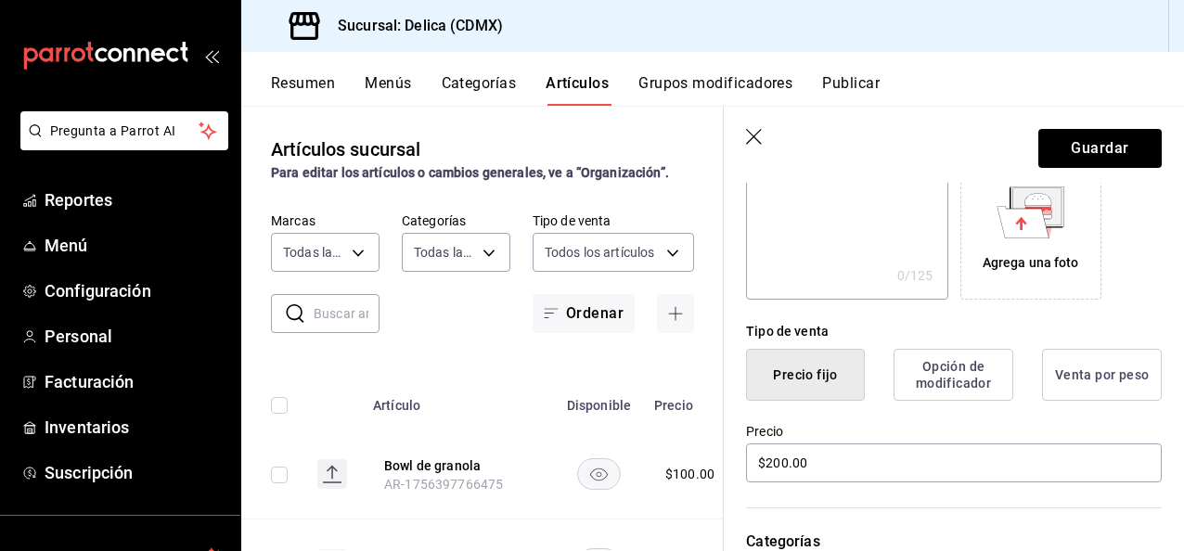
scroll to position [0, 0]
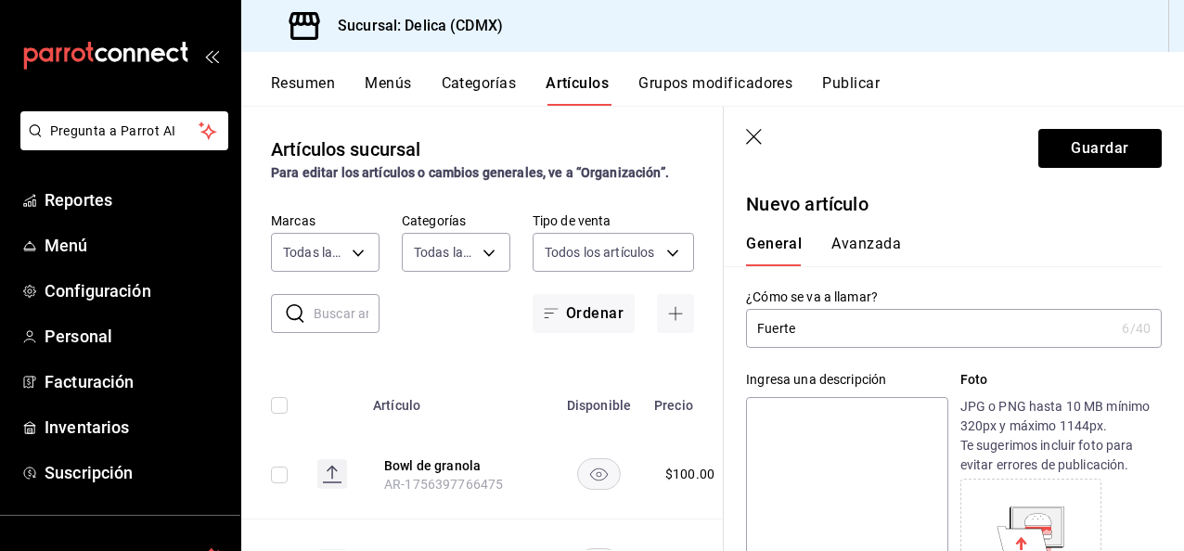
click at [842, 239] on button "Avanzada" at bounding box center [866, 251] width 70 height 32
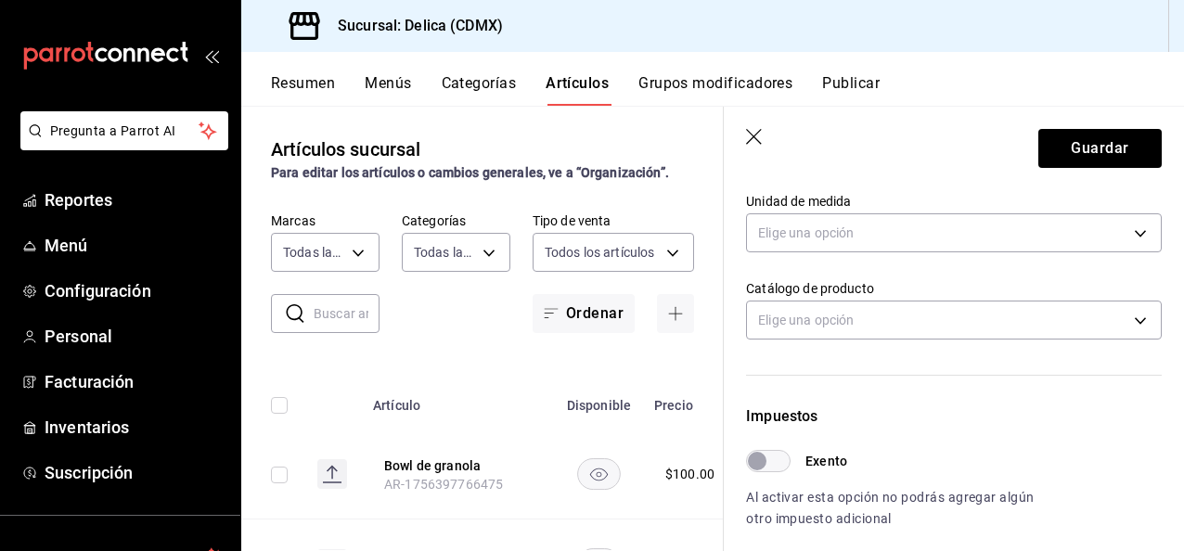
scroll to position [325, 0]
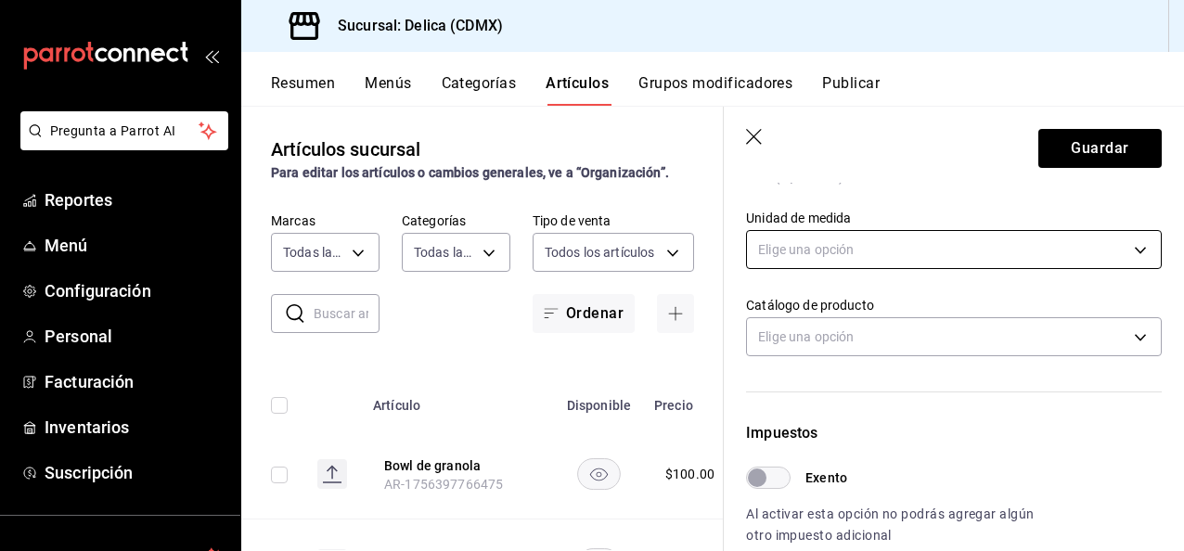
click at [982, 257] on body "Pregunta a Parrot AI Reportes Menú Configuración Personal Facturación Inventari…" at bounding box center [592, 275] width 1184 height 551
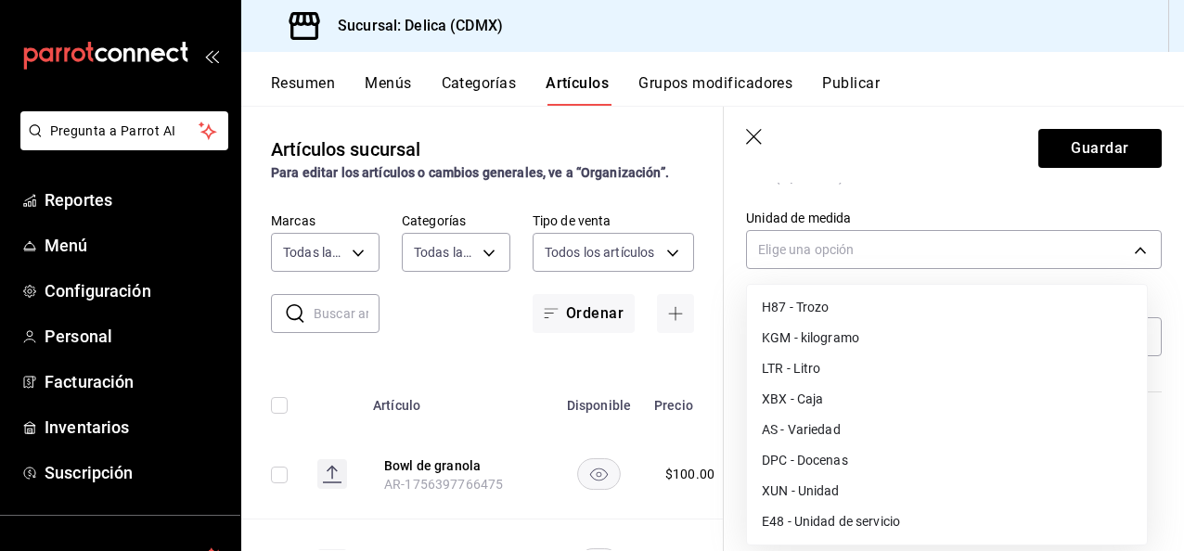
click at [943, 510] on li "E48 - Unidad de servicio" at bounding box center [947, 522] width 400 height 31
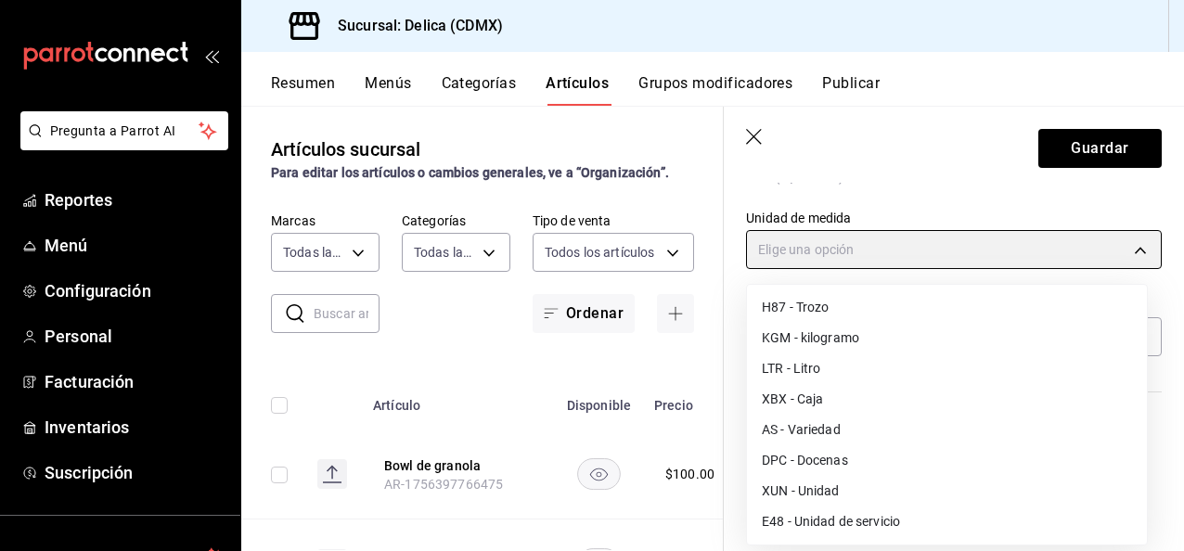
type input "E48"
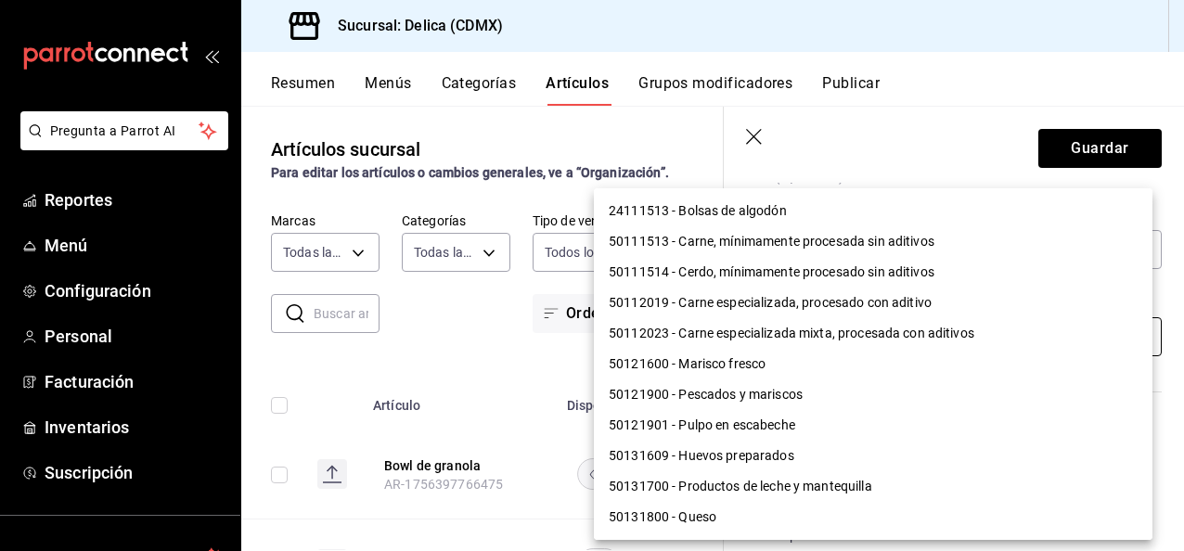
click at [932, 321] on body "Pregunta a Parrot AI Reportes Menú Configuración Personal Facturación Inventari…" at bounding box center [592, 275] width 1184 height 551
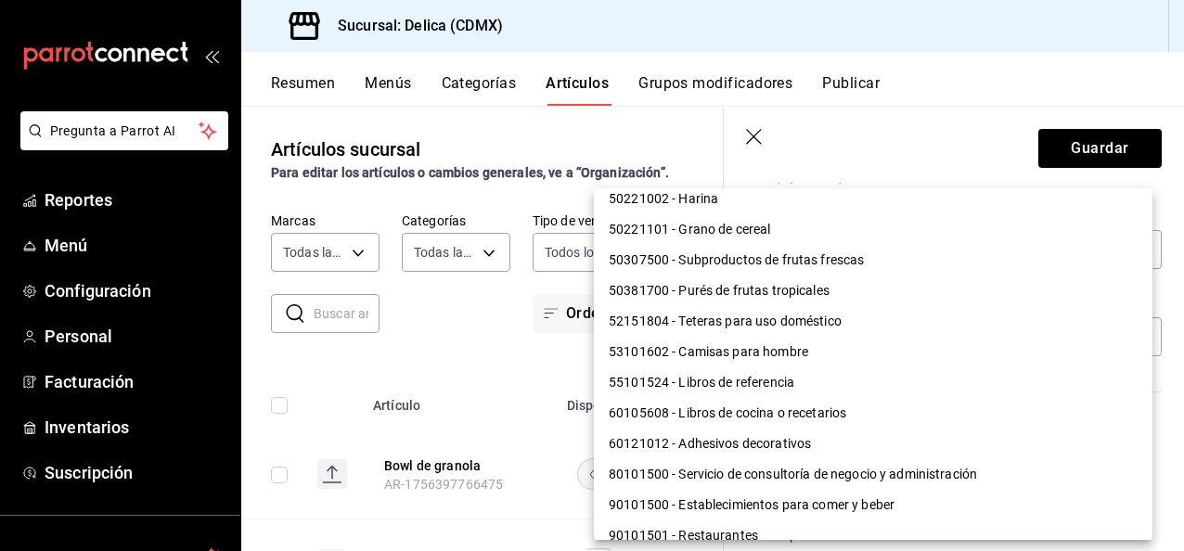
scroll to position [1592, 0]
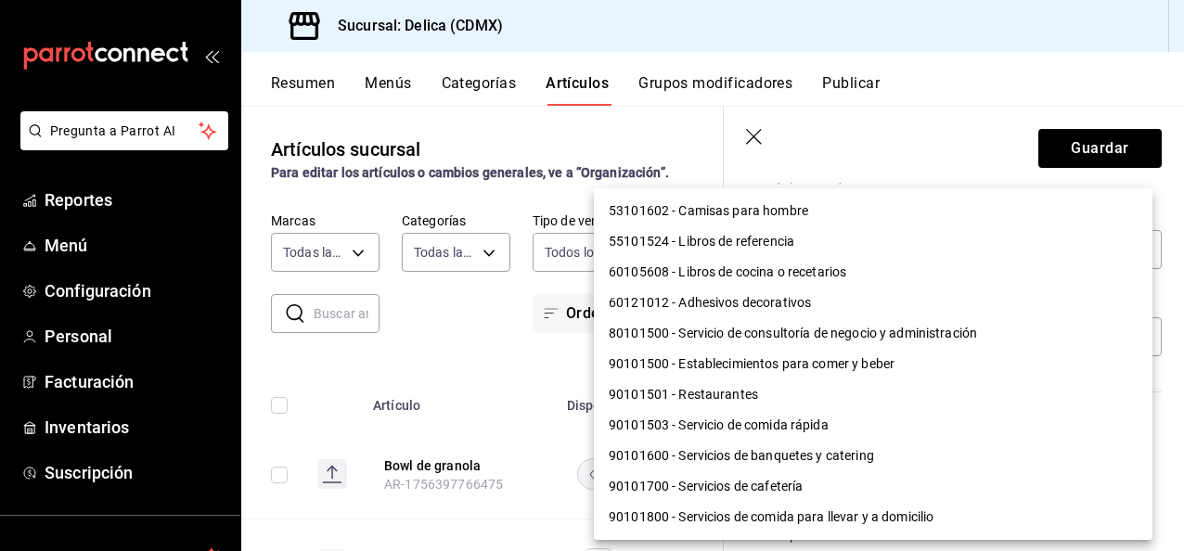
click at [855, 427] on li "90101503 - Servicio de comida rápida" at bounding box center [873, 425] width 559 height 31
type input "90101503"
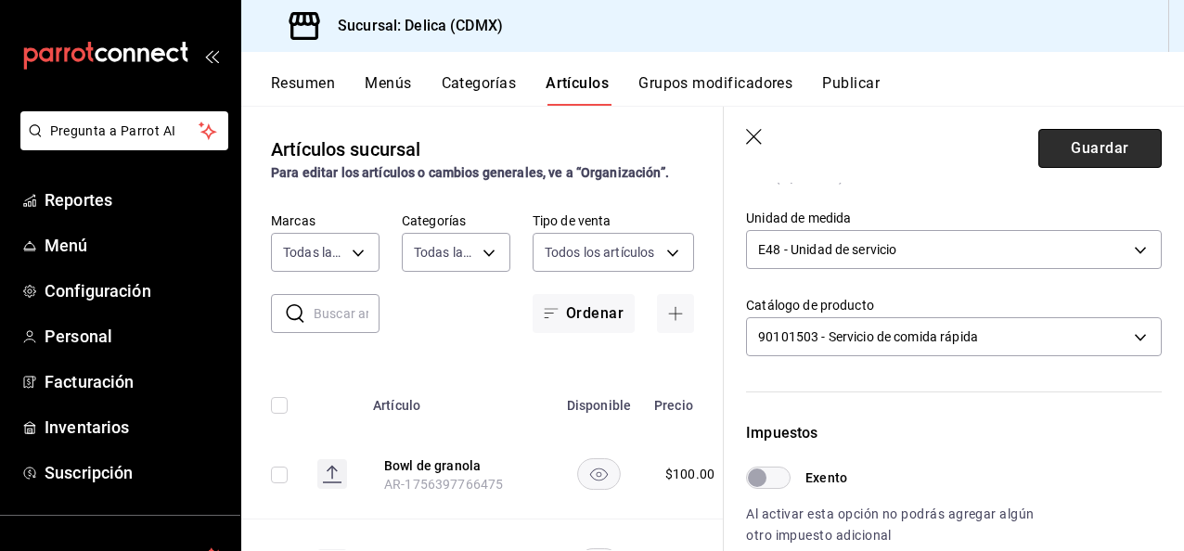
click at [1100, 145] on button "Guardar" at bounding box center [1099, 148] width 123 height 39
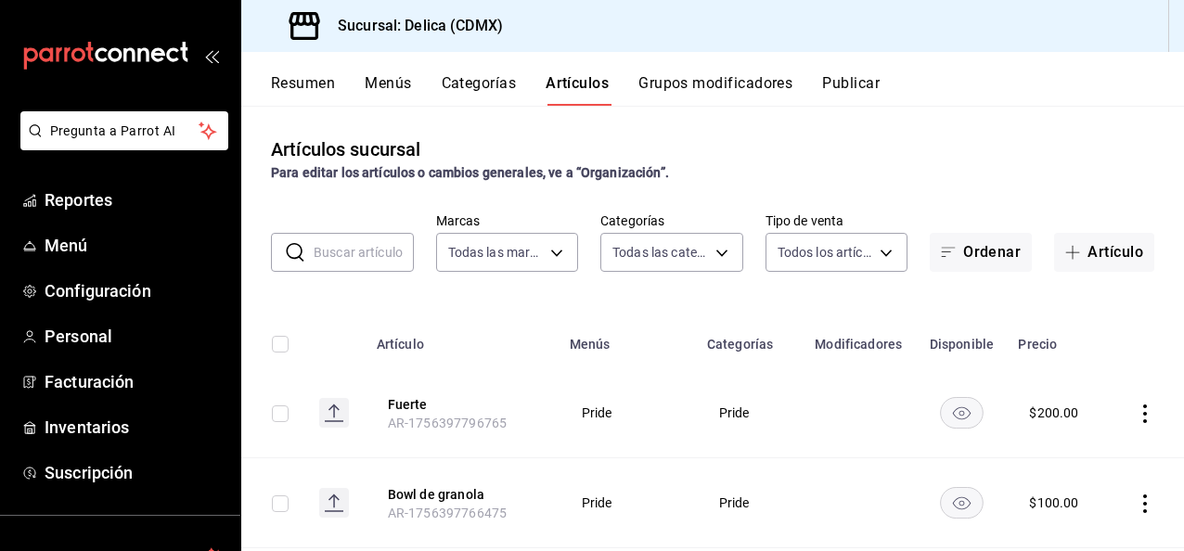
click at [495, 81] on button "Categorías" at bounding box center [479, 90] width 75 height 32
